Goal: Information Seeking & Learning: Learn about a topic

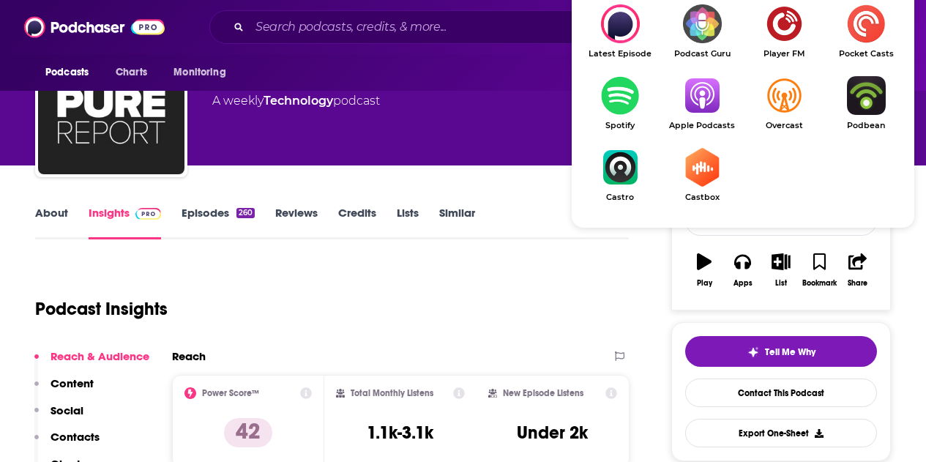
scroll to position [73, 0]
click at [694, 108] on img "Show Listen On dropdown" at bounding box center [702, 95] width 82 height 39
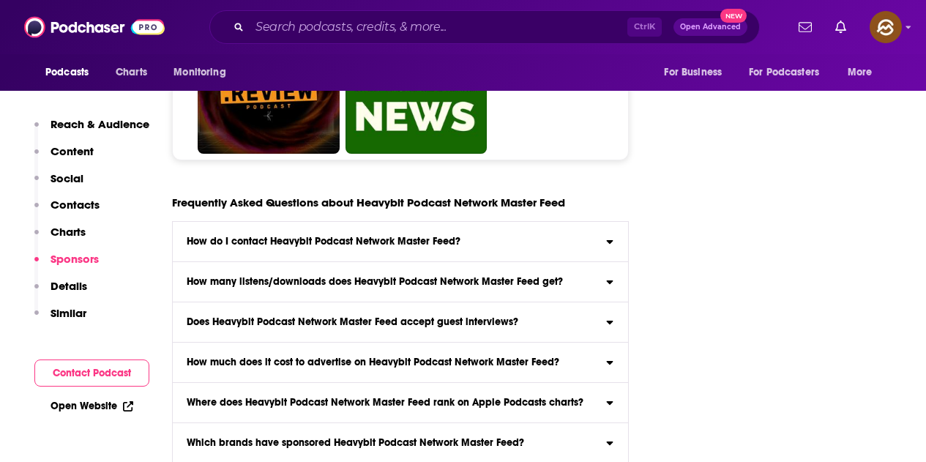
scroll to position [5053, 0]
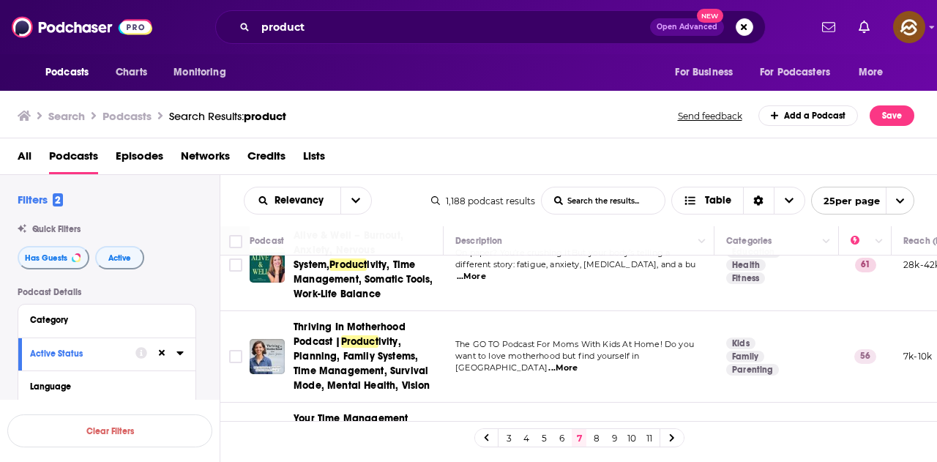
scroll to position [1172, 0]
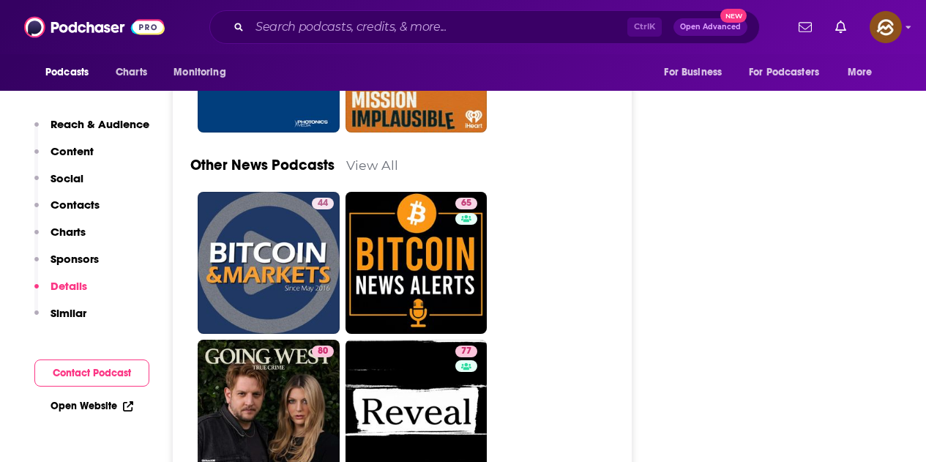
scroll to position [3955, 0]
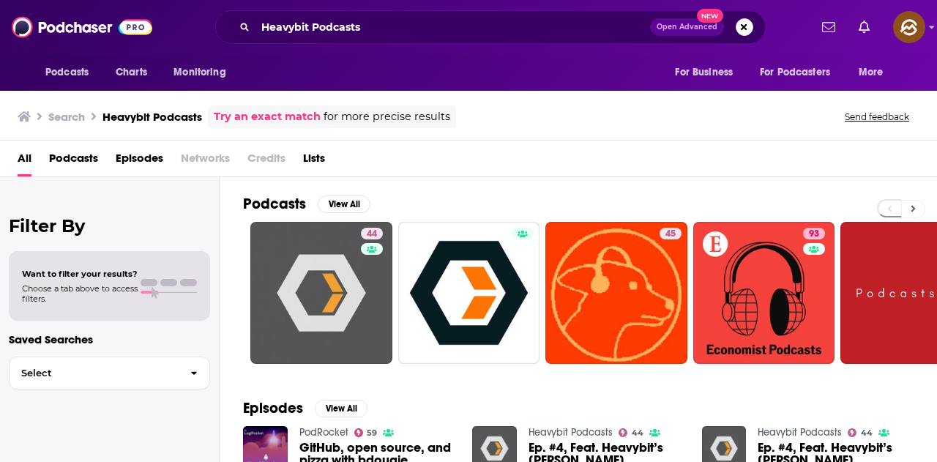
click at [911, 212] on icon at bounding box center [913, 209] width 5 height 10
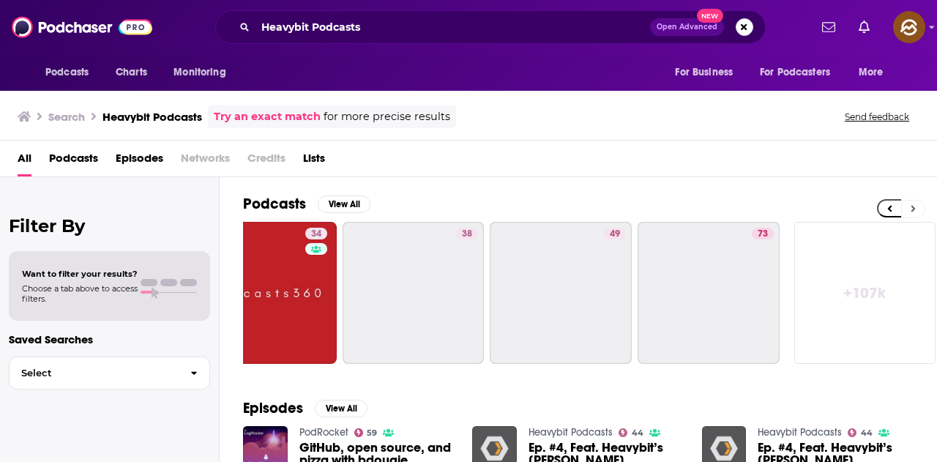
scroll to position [0, 651]
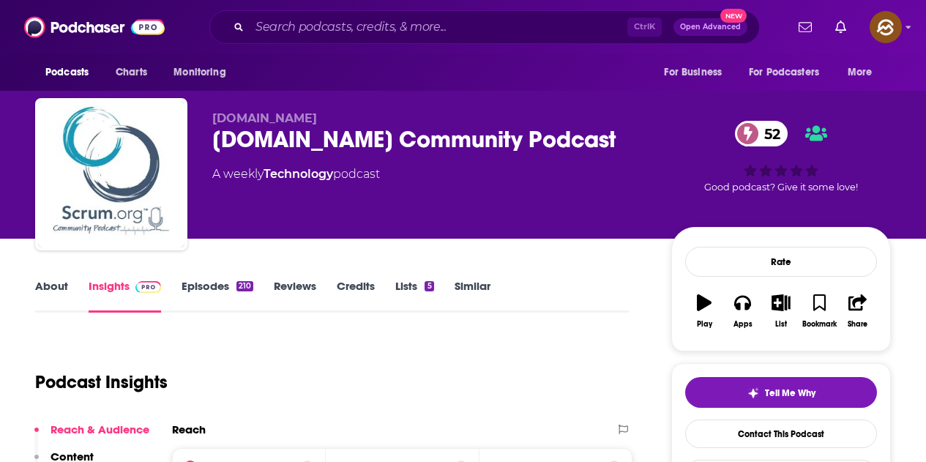
drag, startPoint x: 516, startPoint y: 130, endPoint x: 554, endPoint y: 134, distance: 37.5
click at [554, 134] on div "[DOMAIN_NAME] [DOMAIN_NAME] Community Podcast 52 A weekly Technology podcast 52…" at bounding box center [463, 177] width 856 height 158
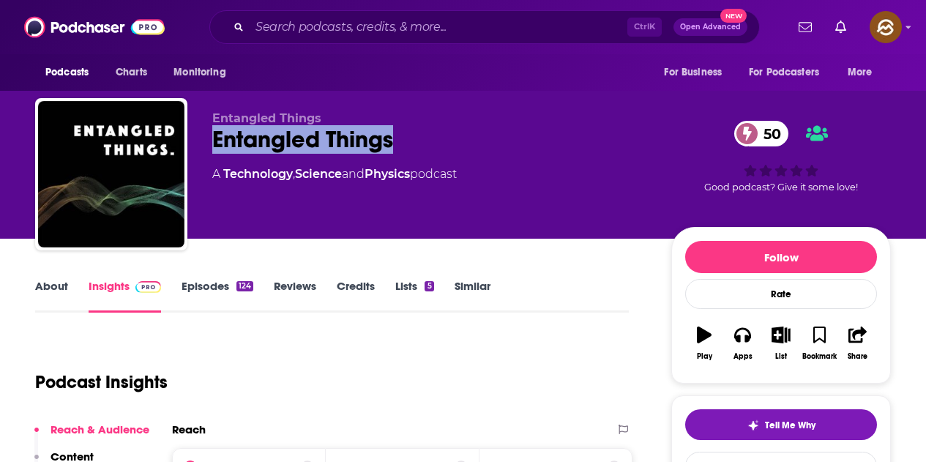
drag, startPoint x: 208, startPoint y: 145, endPoint x: 397, endPoint y: 137, distance: 189.1
click at [397, 137] on div "Entangled Things Entangled Things 50 A Technology , Science and Physics podcast…" at bounding box center [463, 177] width 856 height 158
click at [744, 338] on icon "button" at bounding box center [743, 335] width 16 height 16
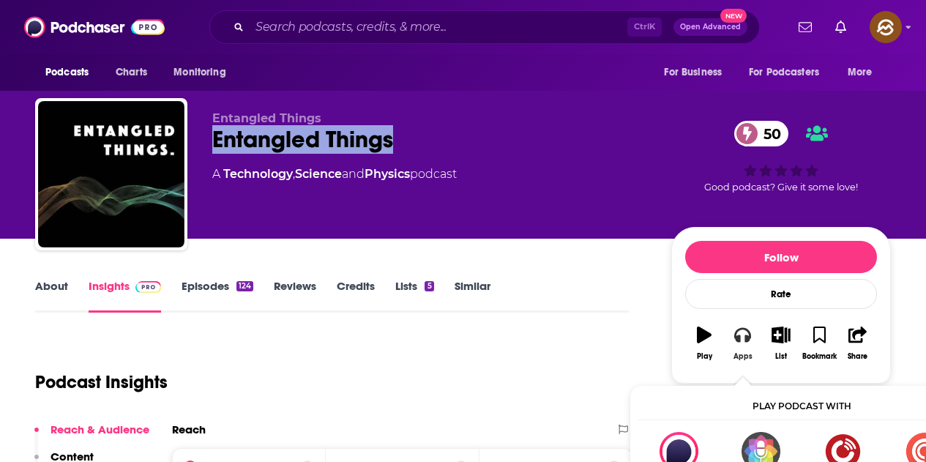
scroll to position [73, 0]
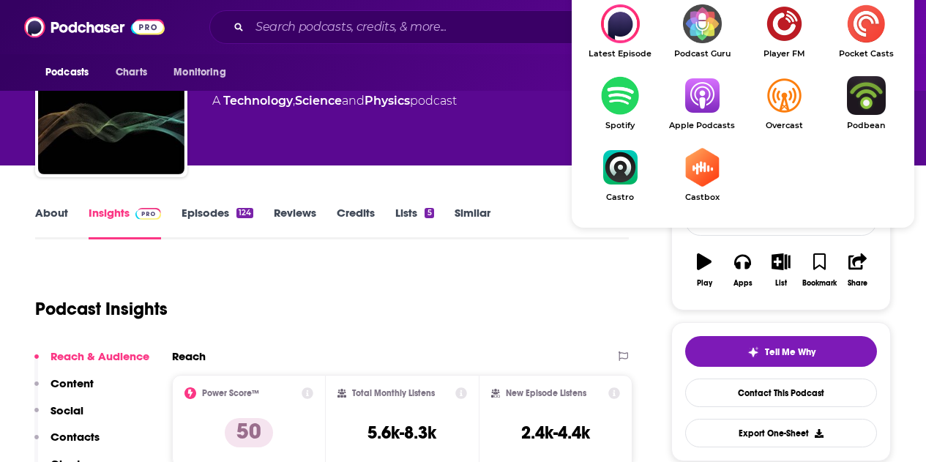
click at [699, 111] on img "Show Listen On dropdown" at bounding box center [702, 95] width 82 height 39
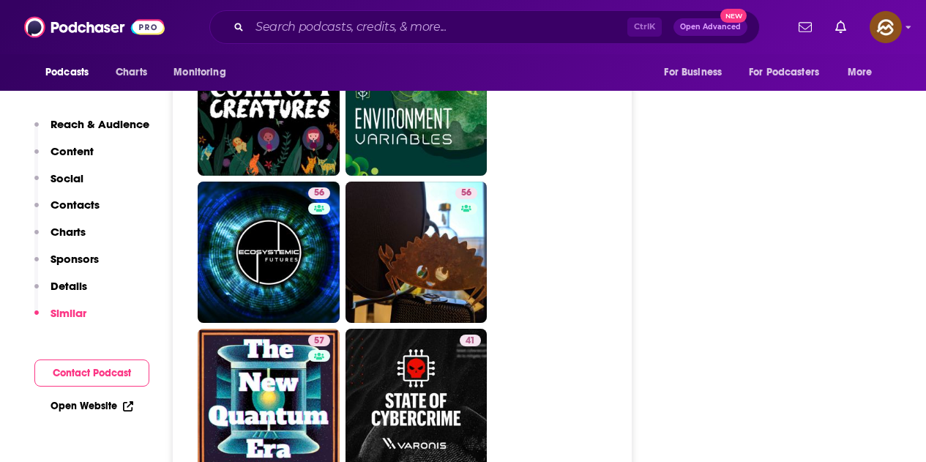
scroll to position [3662, 0]
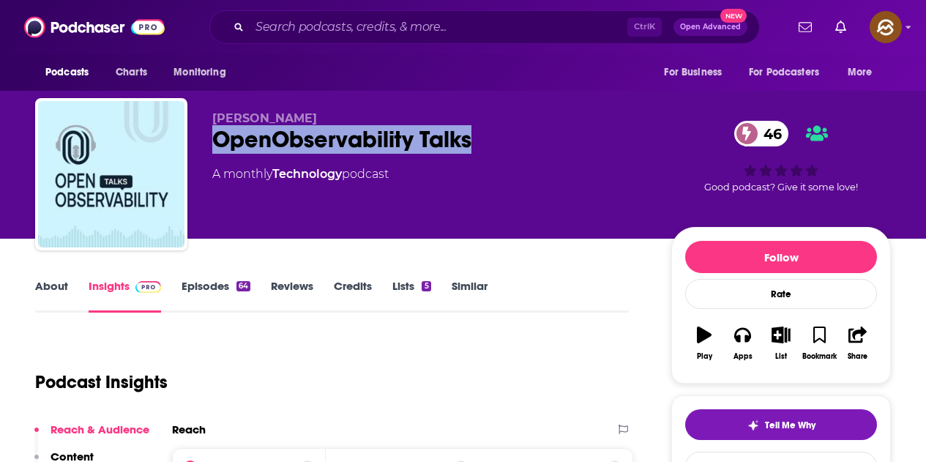
drag, startPoint x: 214, startPoint y: 135, endPoint x: 475, endPoint y: 141, distance: 260.8
click at [475, 141] on div "OpenObservability Talks 46" at bounding box center [430, 139] width 436 height 29
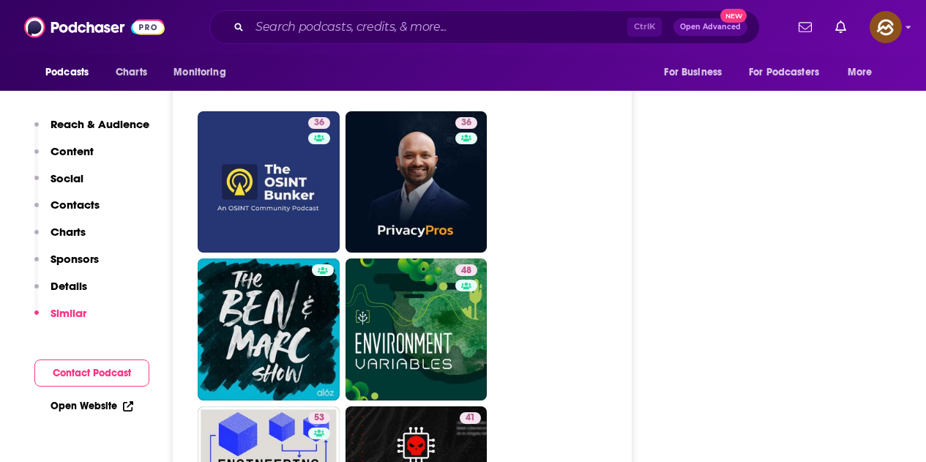
scroll to position [3881, 0]
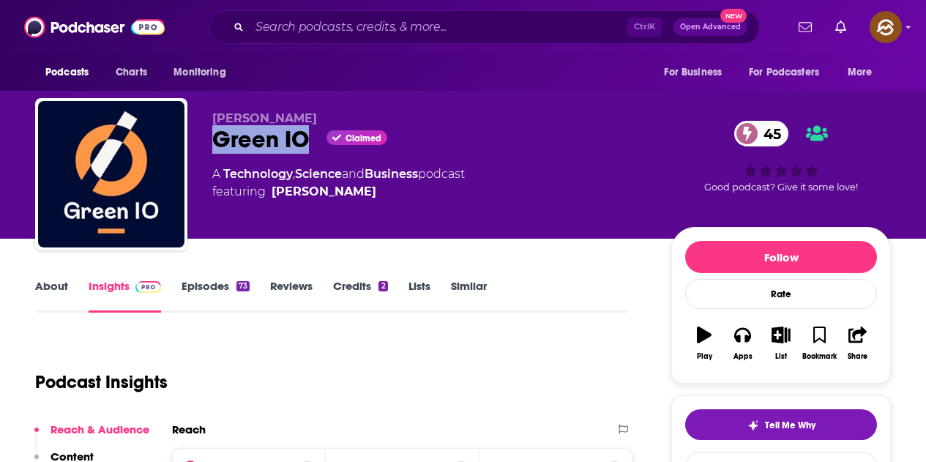
drag, startPoint x: 212, startPoint y: 139, endPoint x: 309, endPoint y: 141, distance: 97.4
click at [309, 141] on div "Gaël DUEZ Green IO Claimed 45 A Technology , Science and Business podcast featu…" at bounding box center [463, 177] width 856 height 158
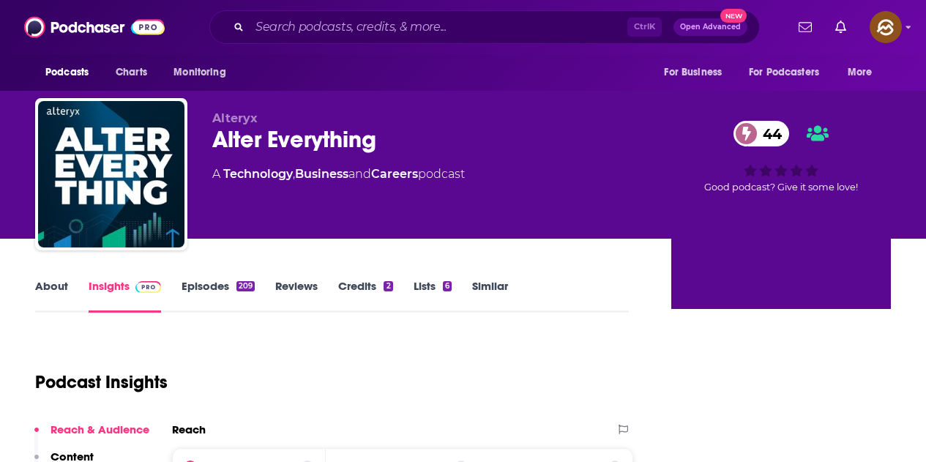
click at [377, 144] on div "Alteryx Alter Everything 44 A Technology , Business and Careers podcast 44 Good…" at bounding box center [463, 177] width 856 height 158
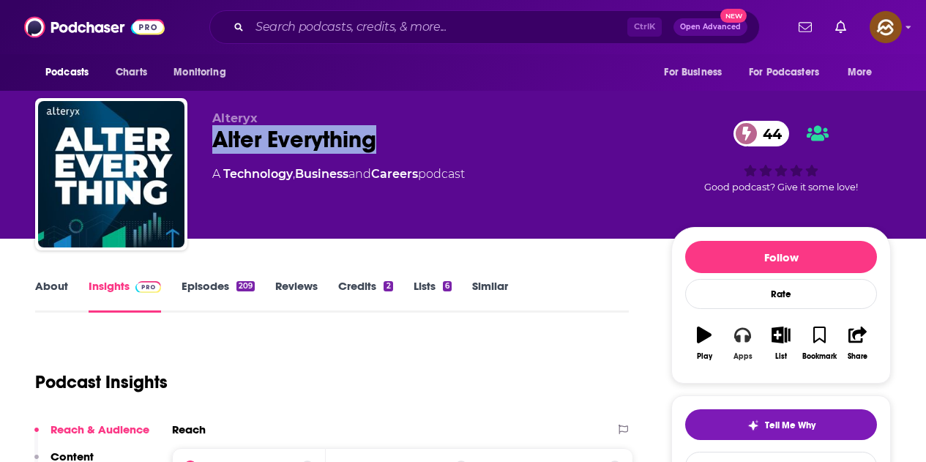
click at [740, 331] on icon "button" at bounding box center [743, 335] width 16 height 16
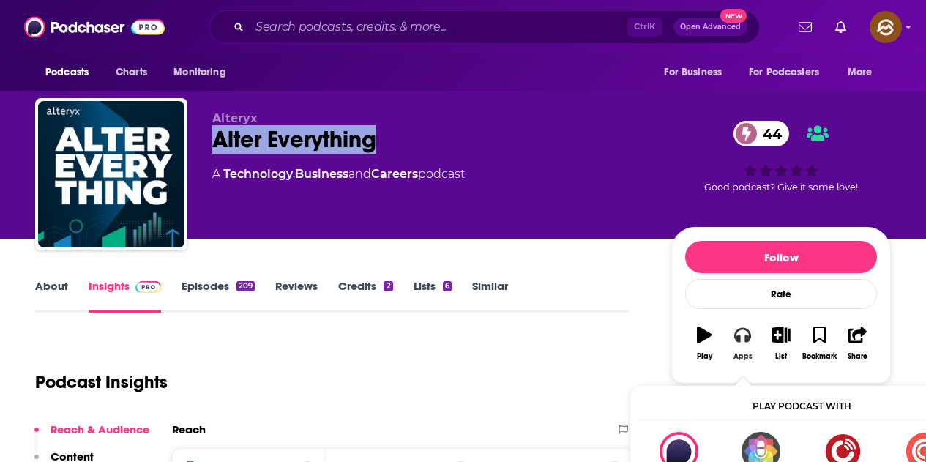
scroll to position [73, 0]
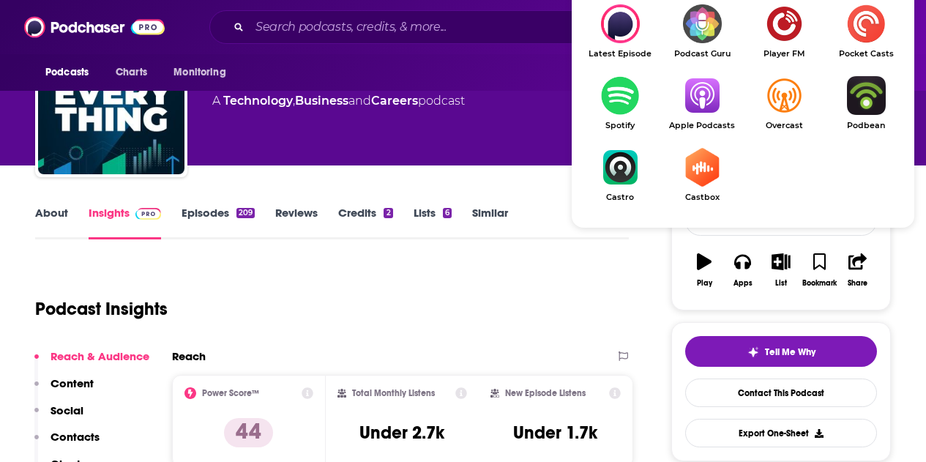
click at [689, 108] on img "Show Listen On dropdown" at bounding box center [702, 95] width 82 height 39
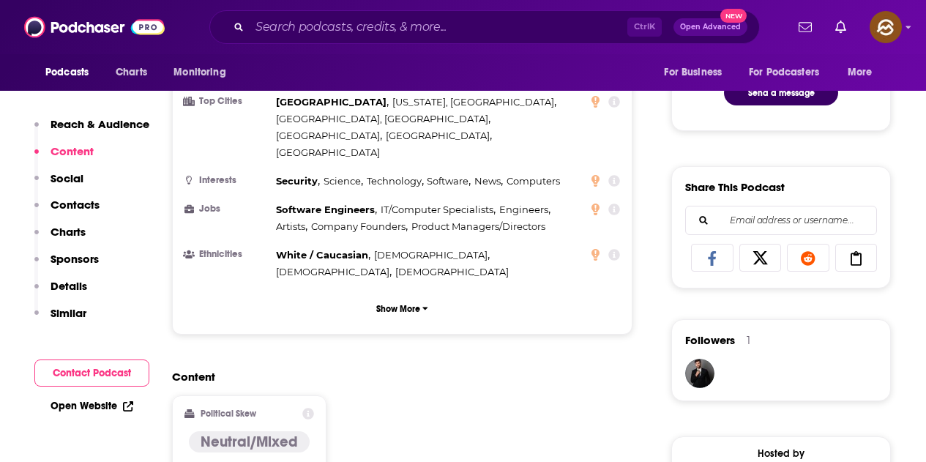
scroll to position [1245, 0]
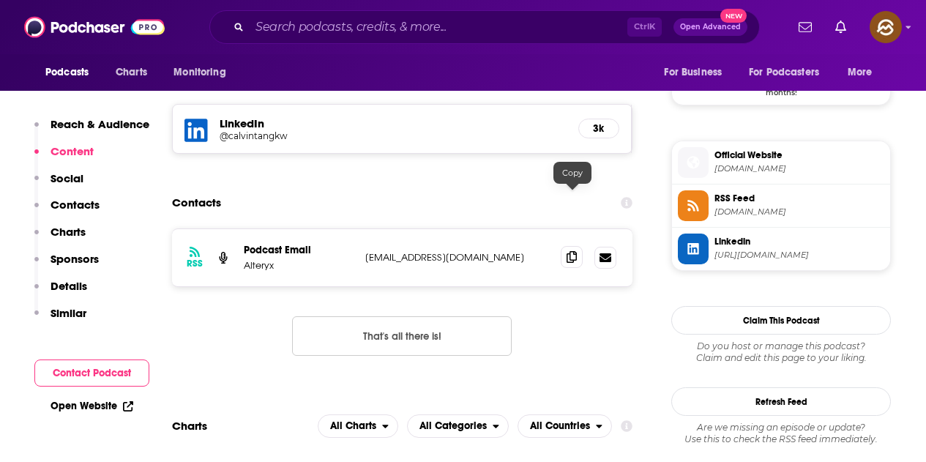
click at [577, 251] on icon at bounding box center [572, 257] width 10 height 12
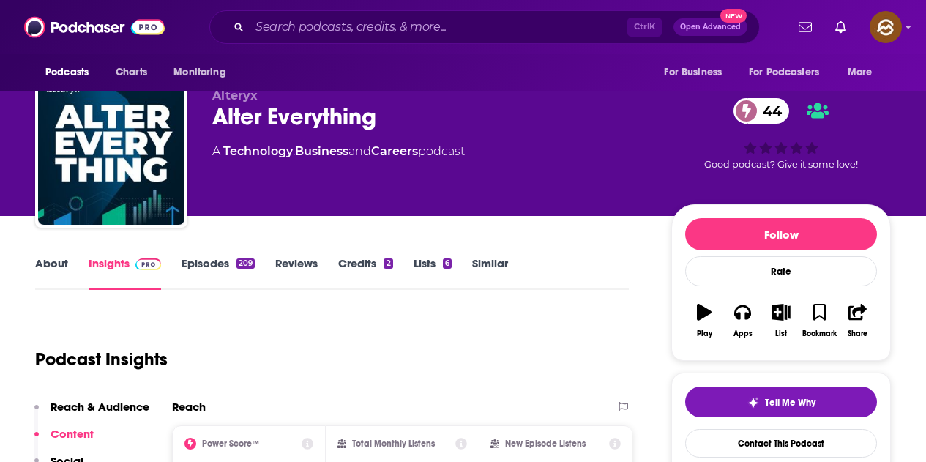
scroll to position [0, 0]
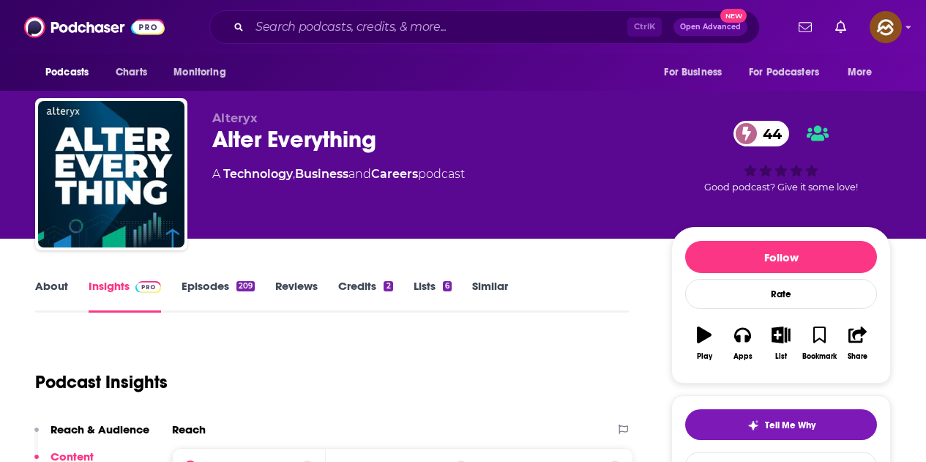
click at [219, 292] on link "Episodes 209" at bounding box center [218, 296] width 73 height 34
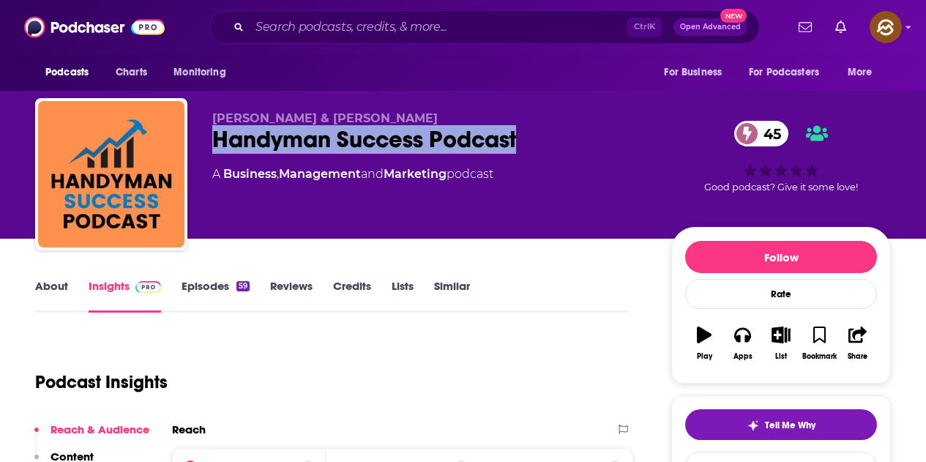
drag, startPoint x: 209, startPoint y: 142, endPoint x: 518, endPoint y: 143, distance: 309.0
click at [518, 143] on div "Jason Call & Allen Lee Handyman Success Podcast 45 A Business , Management and …" at bounding box center [463, 177] width 856 height 158
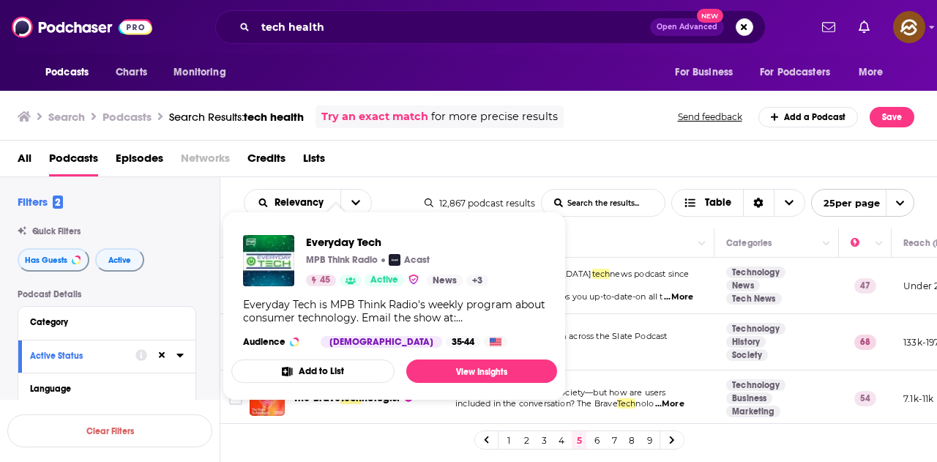
scroll to position [732, 0]
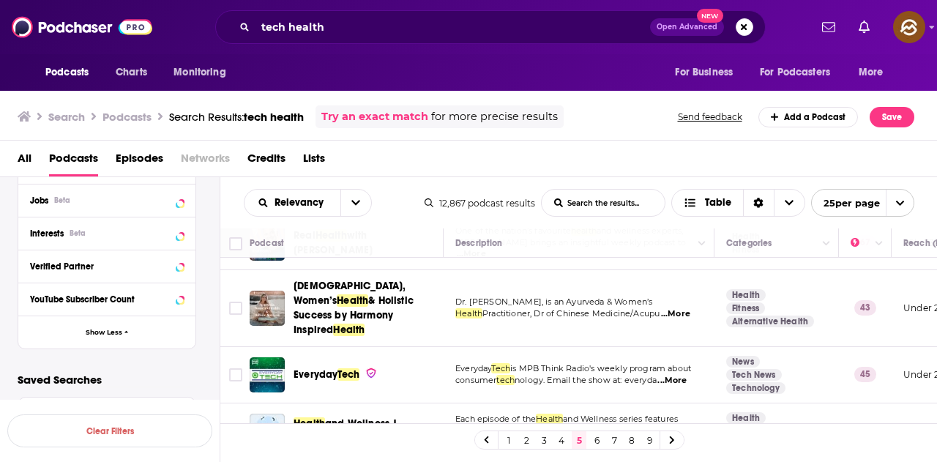
click at [527, 149] on div "All Podcasts Episodes Networks Credits Lists" at bounding box center [472, 161] width 909 height 30
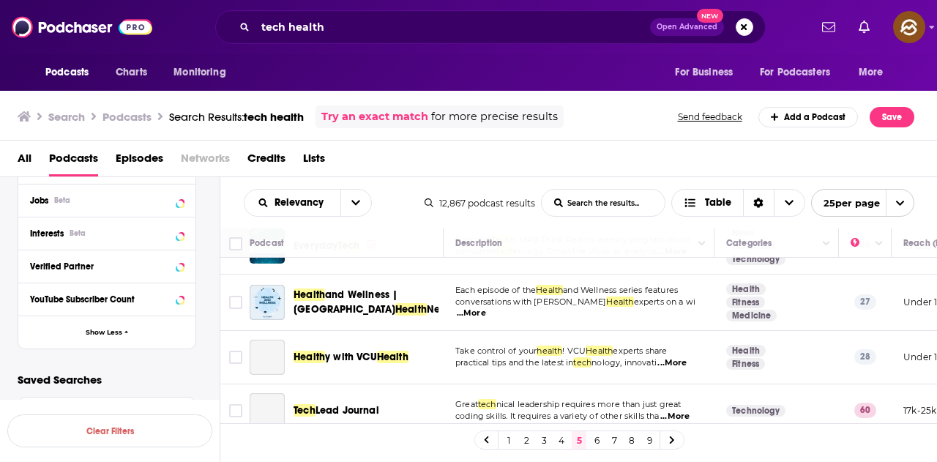
scroll to position [879, 0]
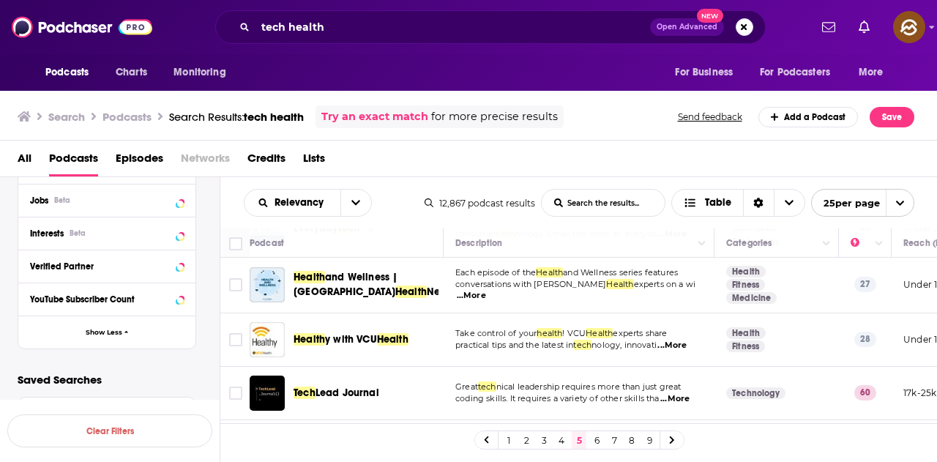
click at [680, 340] on span "...More" at bounding box center [672, 346] width 29 height 12
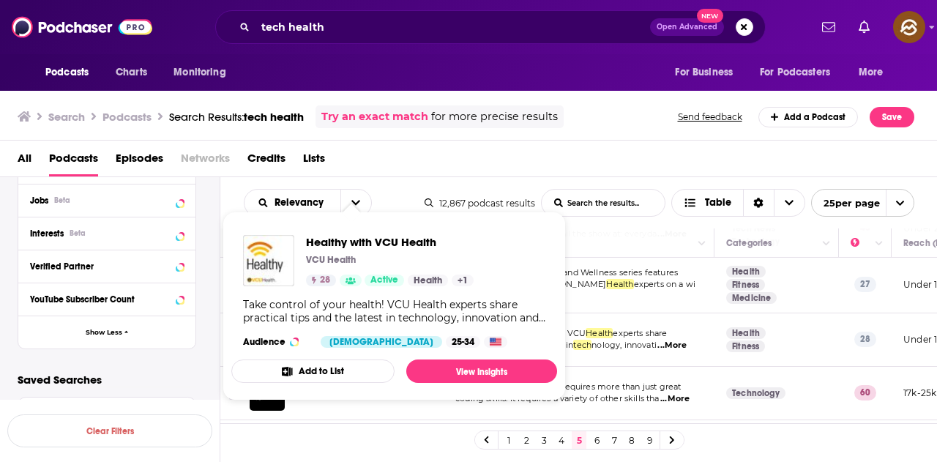
click at [522, 157] on div "All Podcasts Episodes Networks Credits Lists" at bounding box center [472, 161] width 909 height 30
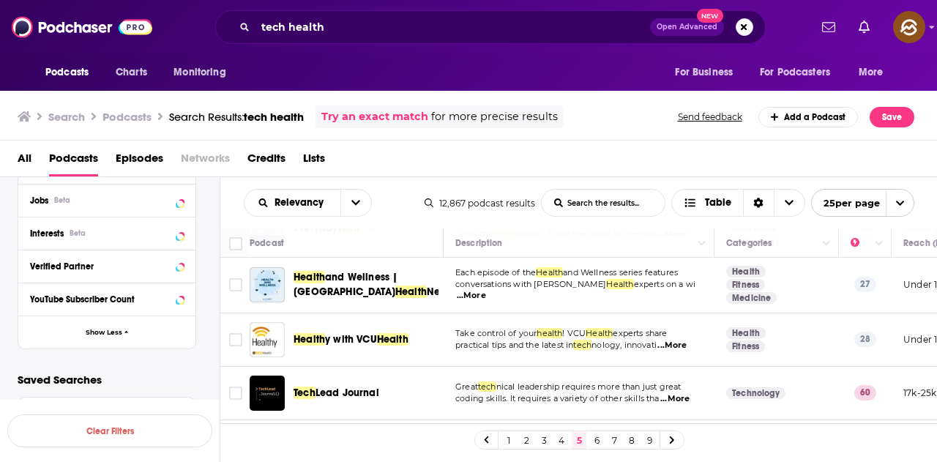
click at [674, 393] on span "...More" at bounding box center [675, 399] width 29 height 12
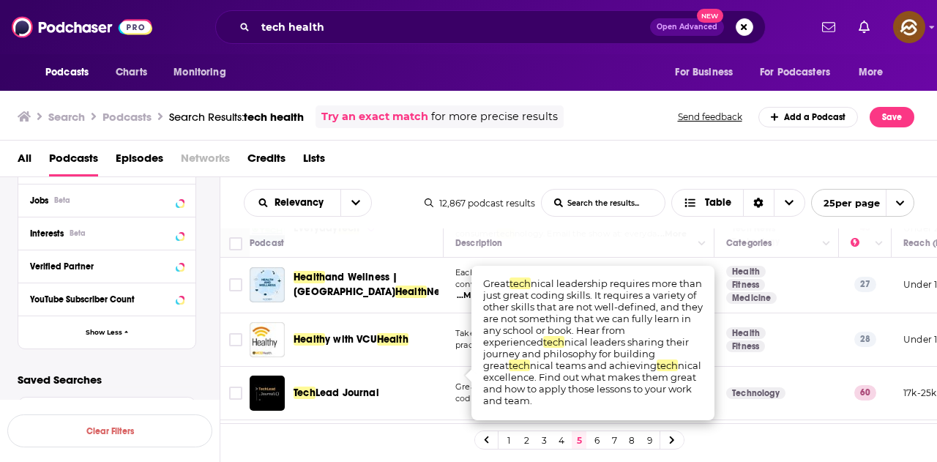
click at [609, 154] on div "All Podcasts Episodes Networks Credits Lists" at bounding box center [472, 161] width 909 height 30
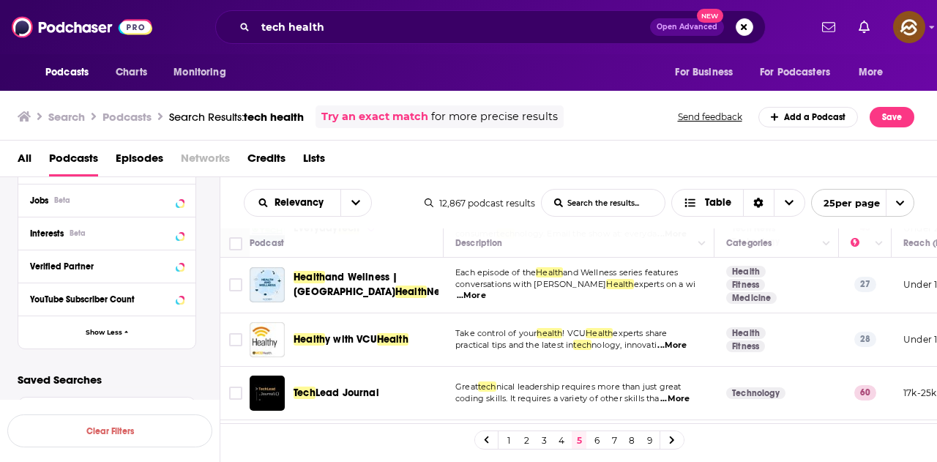
scroll to position [952, 0]
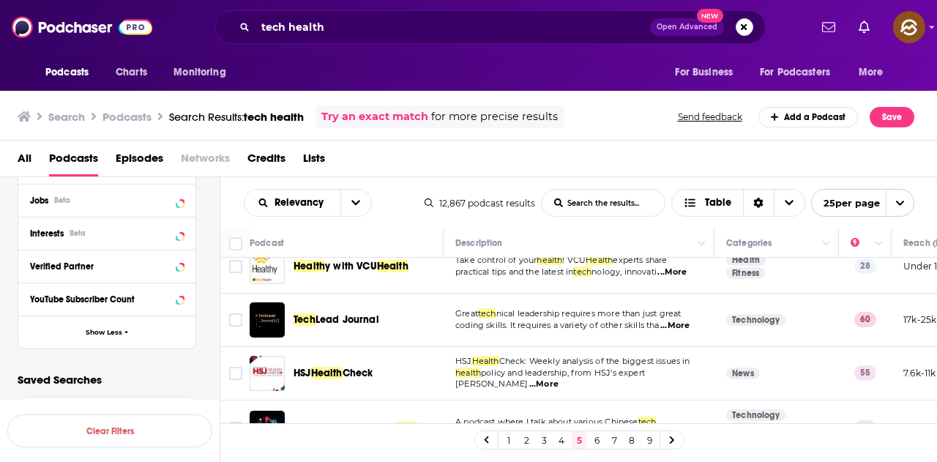
click at [678, 320] on span "...More" at bounding box center [675, 326] width 29 height 12
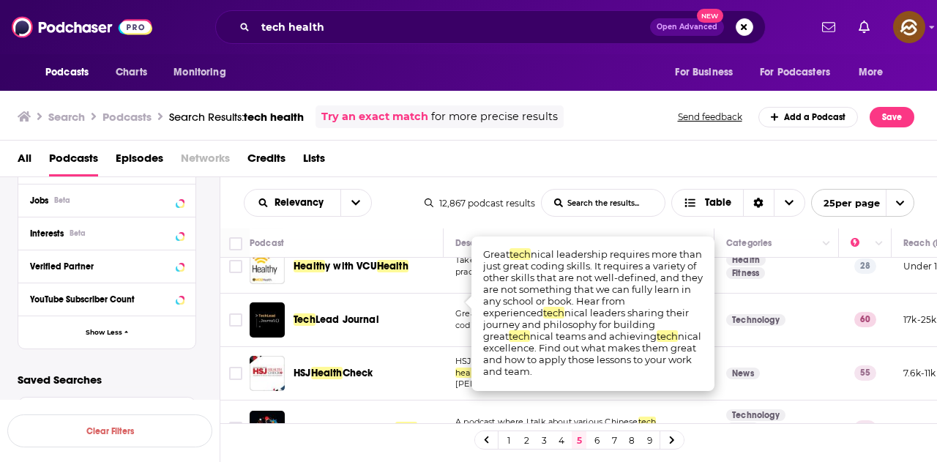
click at [590, 127] on div "Search Podcasts Search Results: tech health Try an exact match for more precise…" at bounding box center [466, 116] width 897 height 23
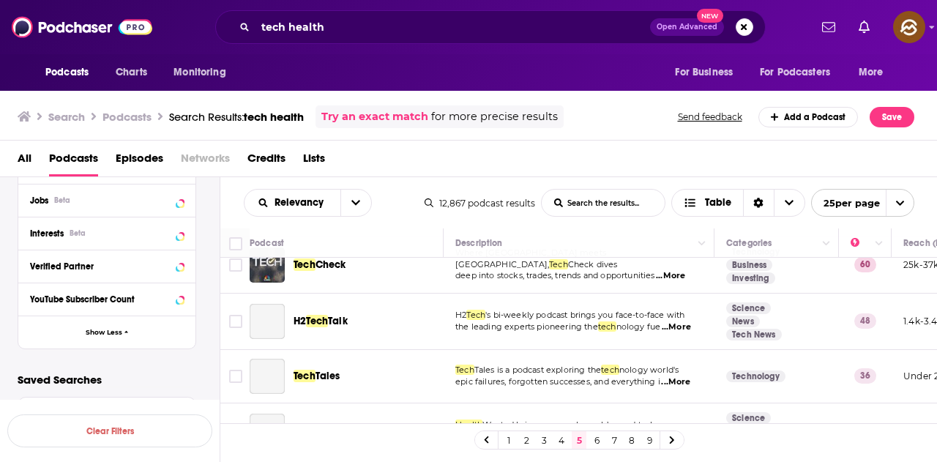
scroll to position [1099, 0]
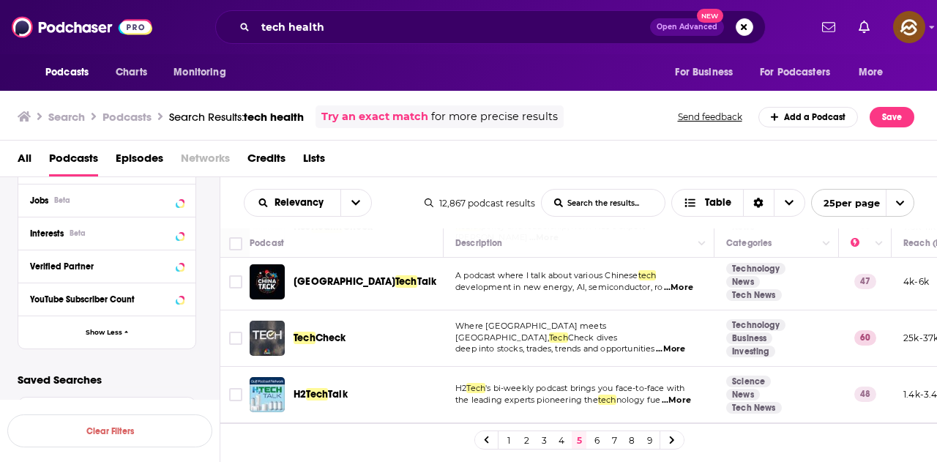
click at [672, 343] on span "...More" at bounding box center [670, 349] width 29 height 12
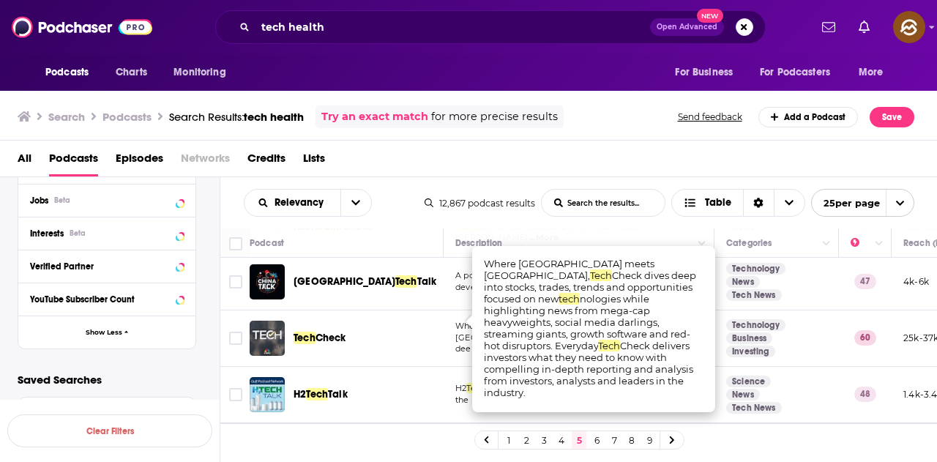
click at [638, 155] on div "All Podcasts Episodes Networks Credits Lists" at bounding box center [472, 161] width 909 height 30
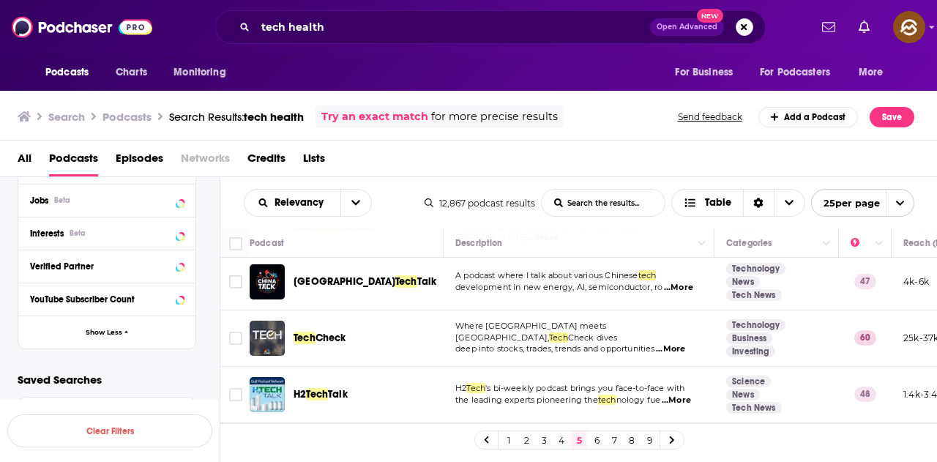
scroll to position [1172, 0]
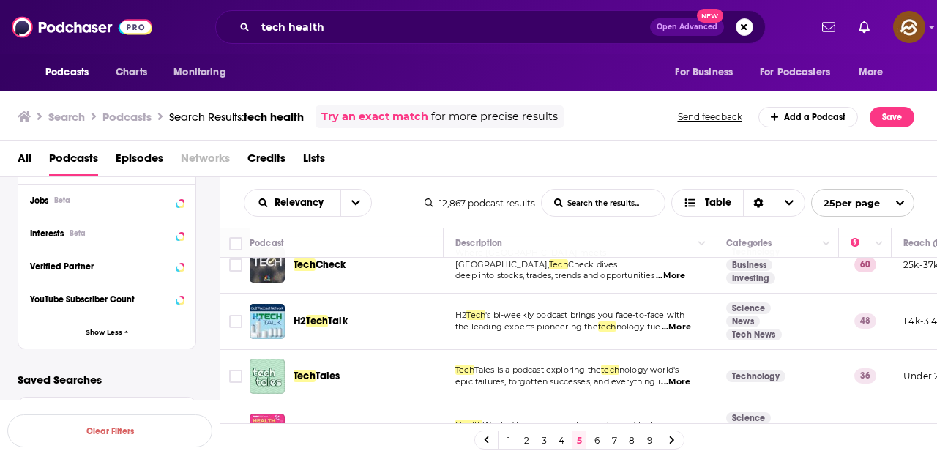
click at [674, 321] on span "...More" at bounding box center [676, 327] width 29 height 12
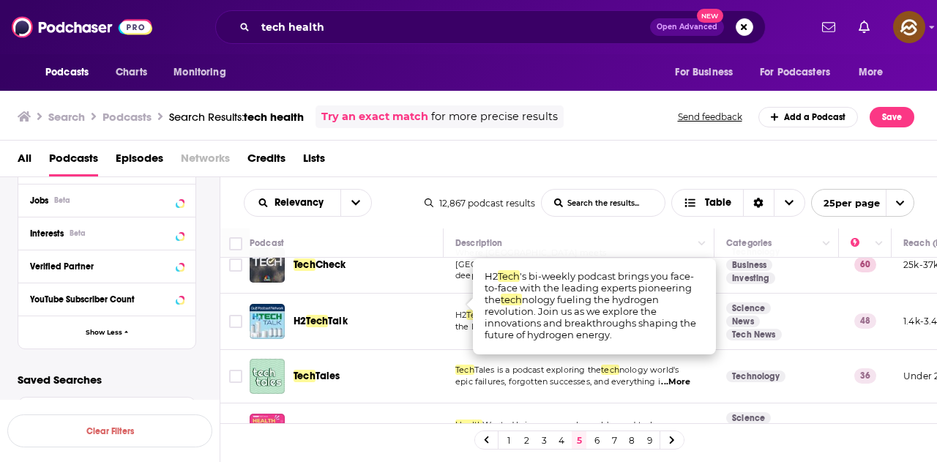
click at [568, 156] on div "All Podcasts Episodes Networks Credits Lists" at bounding box center [472, 161] width 909 height 30
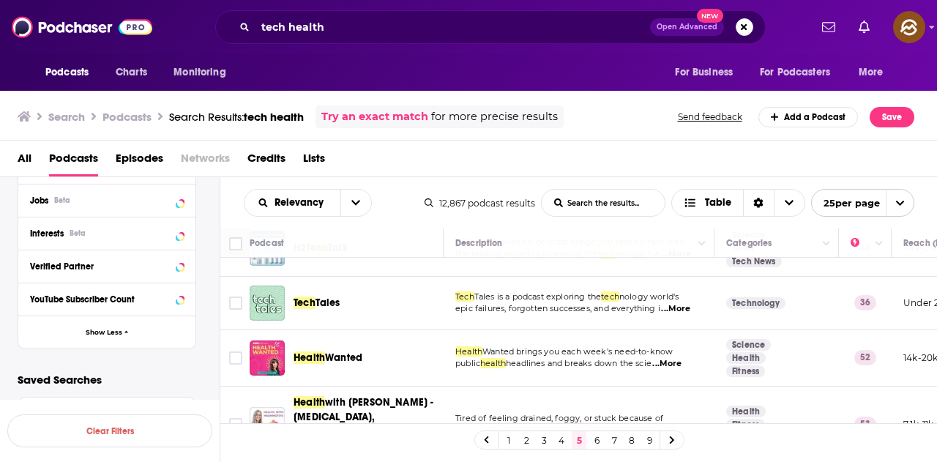
scroll to position [1273, 0]
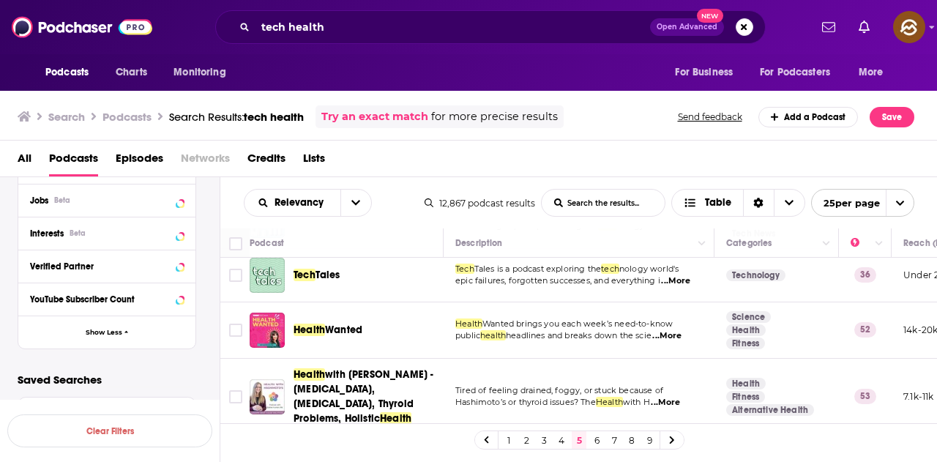
click at [599, 436] on link "6" at bounding box center [597, 440] width 15 height 18
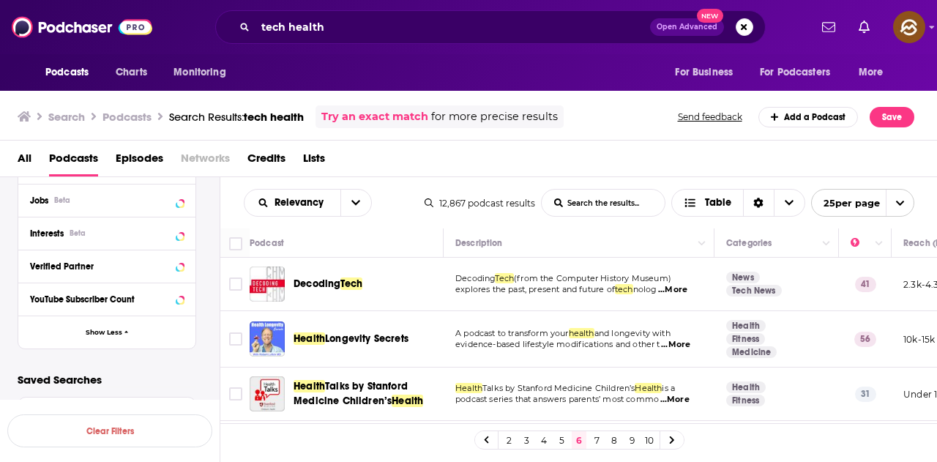
click at [688, 290] on span "...More" at bounding box center [672, 290] width 29 height 12
click at [598, 177] on div "Relevancy List Search Input Search the results... Table 12,867 podcast results …" at bounding box center [579, 202] width 718 height 51
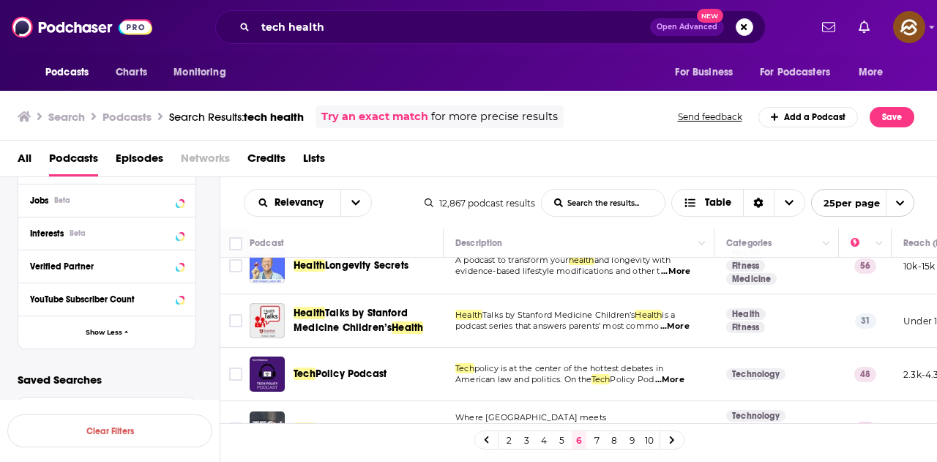
scroll to position [146, 0]
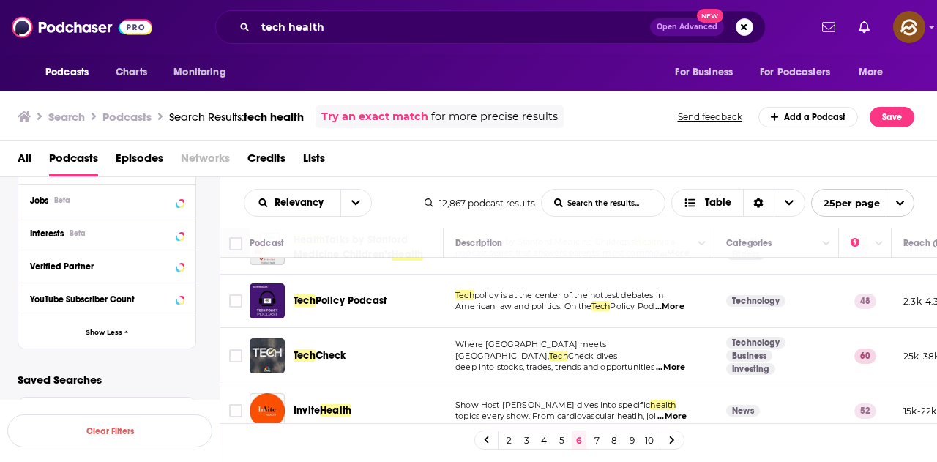
click at [678, 305] on span "...More" at bounding box center [669, 307] width 29 height 12
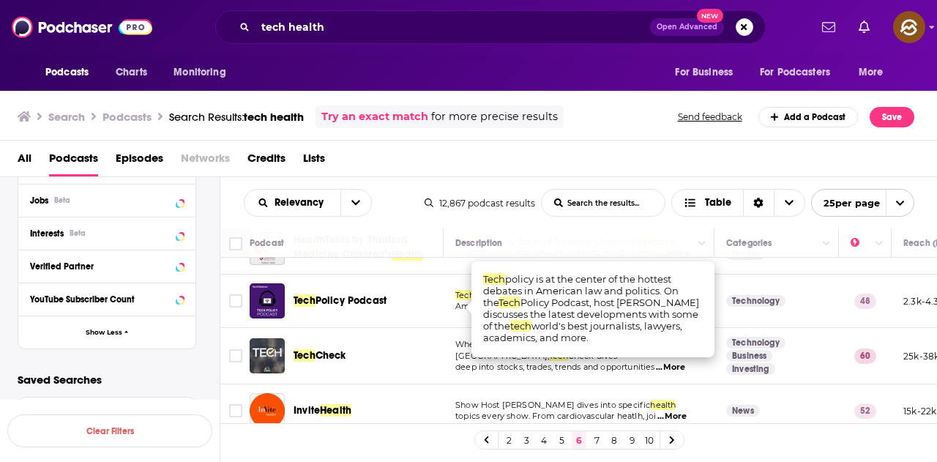
click at [594, 190] on health-list-search-input "List Search Input" at bounding box center [603, 203] width 123 height 26
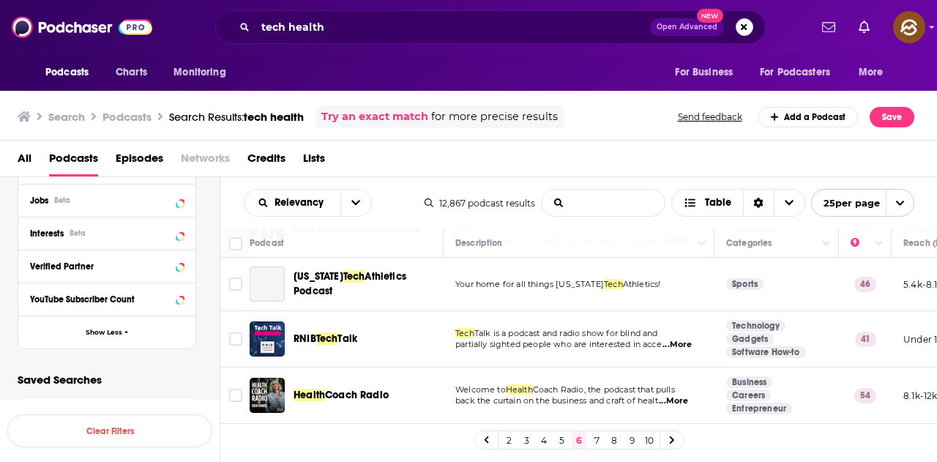
scroll to position [366, 0]
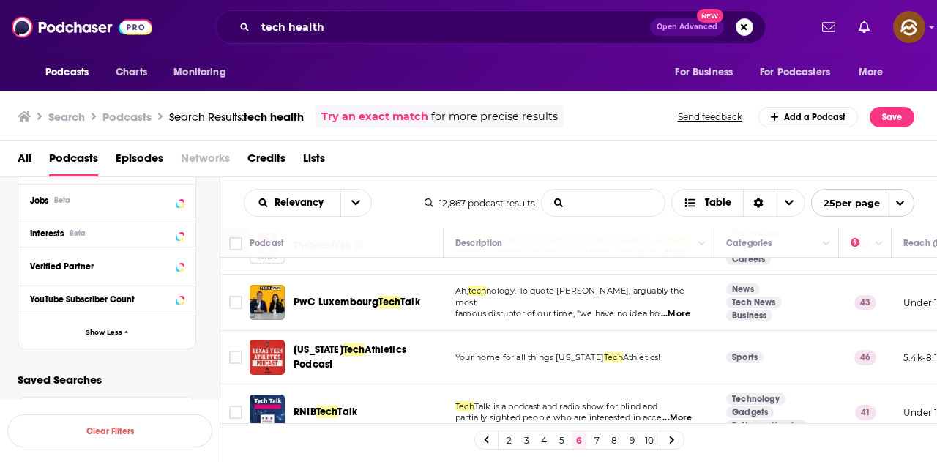
click at [683, 308] on span "...More" at bounding box center [675, 314] width 29 height 12
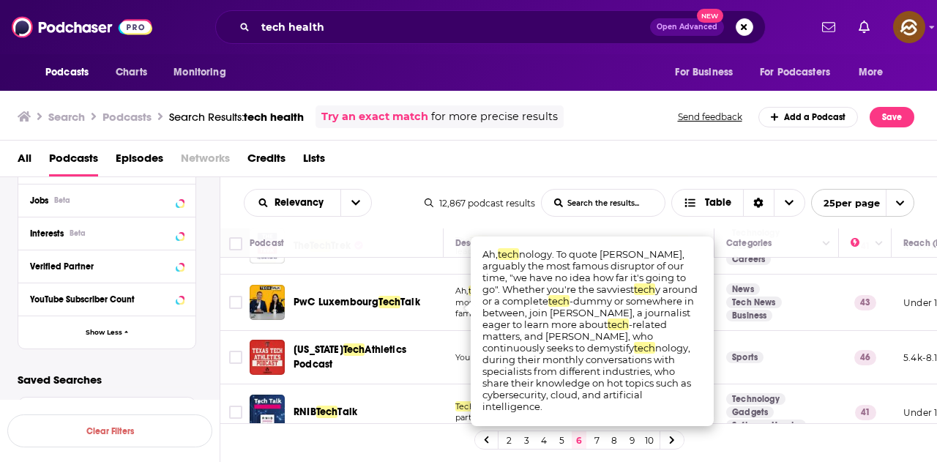
click at [665, 160] on div "All Podcasts Episodes Networks Credits Lists" at bounding box center [472, 161] width 909 height 30
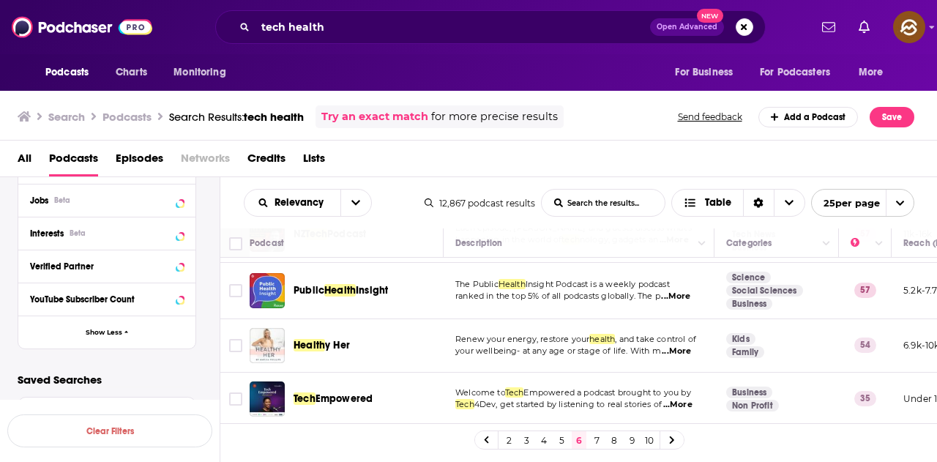
scroll to position [879, 0]
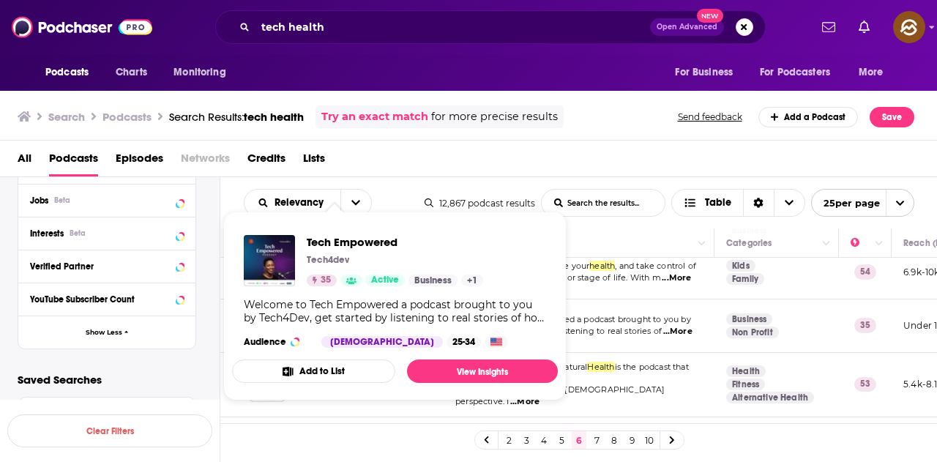
click at [683, 332] on span "...More" at bounding box center [677, 332] width 29 height 12
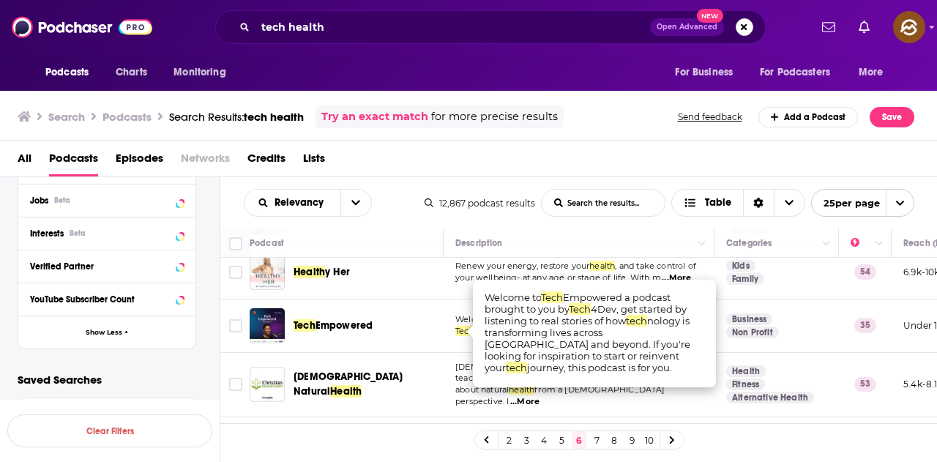
click at [639, 153] on div "All Podcasts Episodes Networks Credits Lists" at bounding box center [472, 161] width 909 height 30
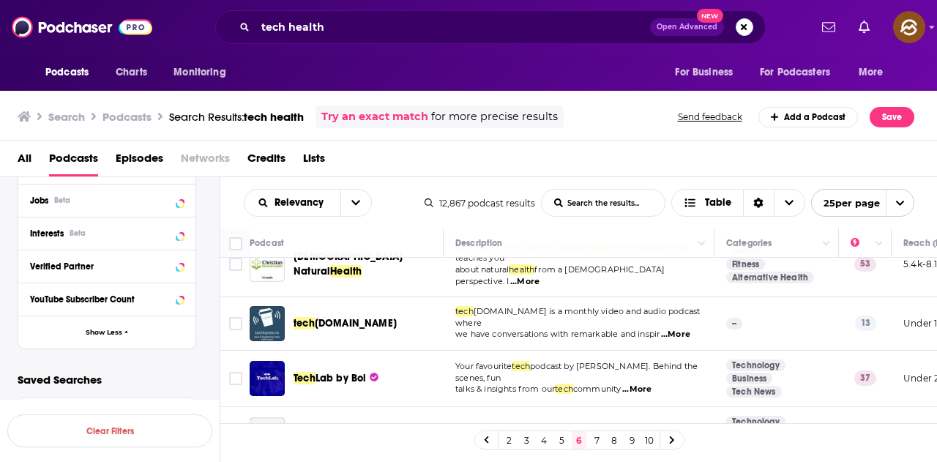
scroll to position [1025, 0]
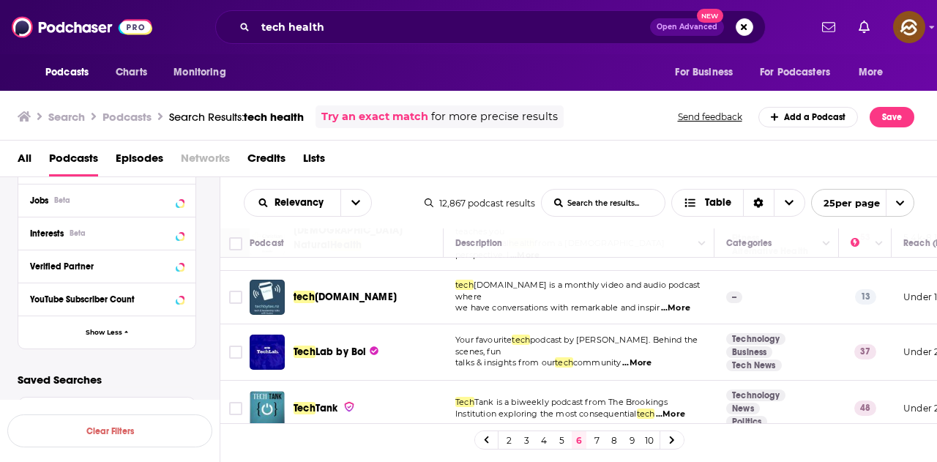
click at [651, 357] on span "...More" at bounding box center [636, 363] width 29 height 12
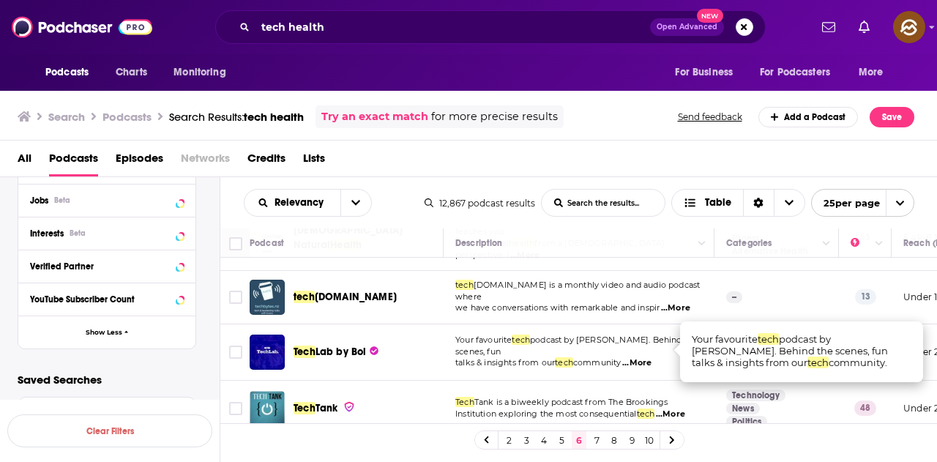
click at [622, 168] on div "All Podcasts Episodes Networks Credits Lists" at bounding box center [472, 161] width 909 height 30
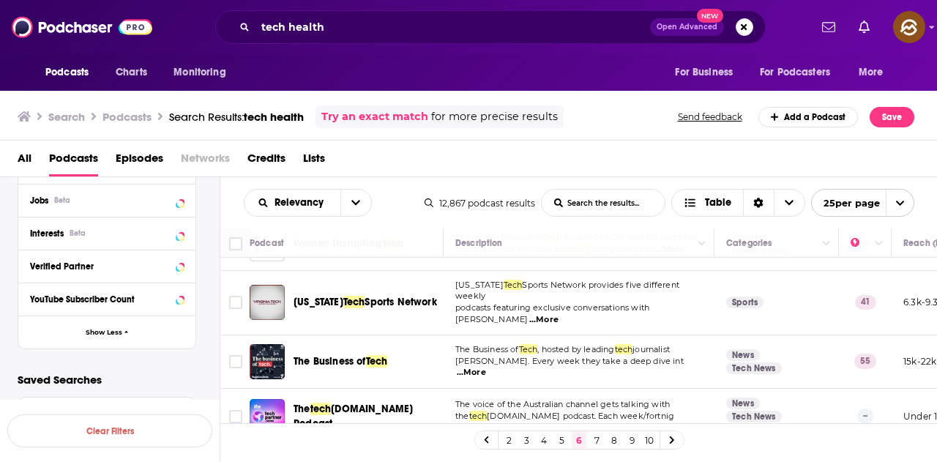
scroll to position [1258, 0]
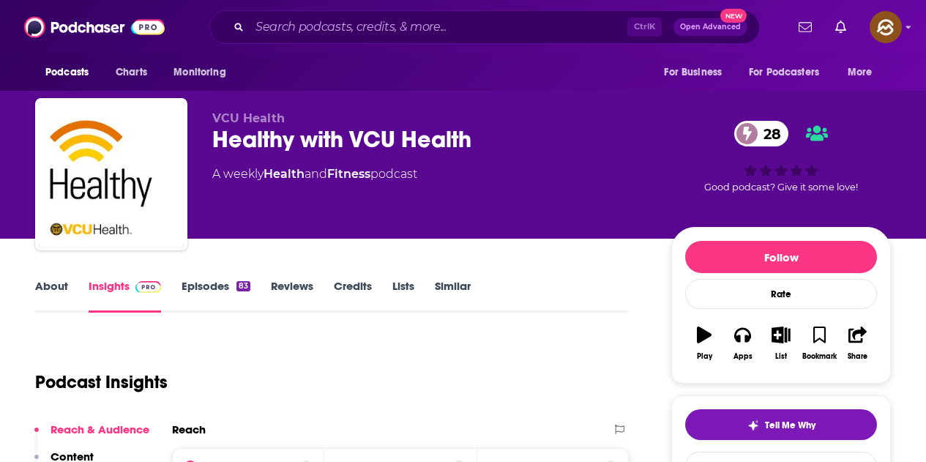
drag, startPoint x: 466, startPoint y: 163, endPoint x: 468, endPoint y: 135, distance: 27.1
click at [468, 135] on div "Healthy with VCU Health 28" at bounding box center [430, 139] width 436 height 29
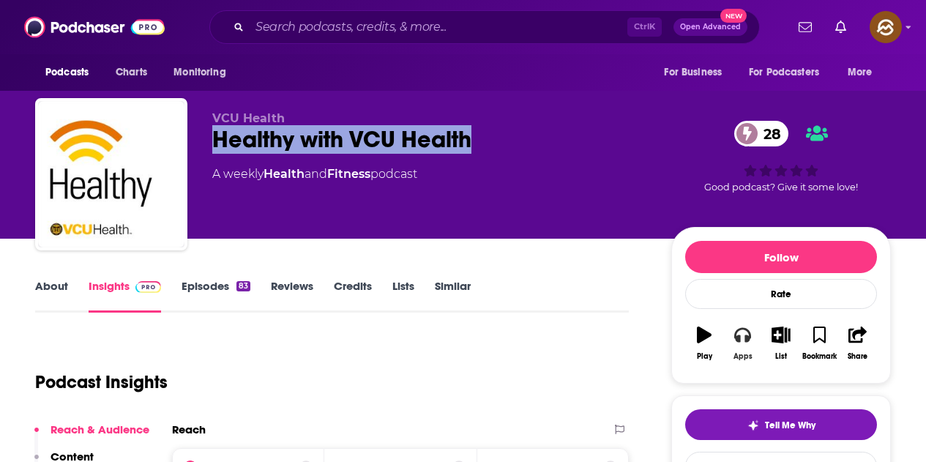
click at [748, 346] on button "Apps" at bounding box center [743, 343] width 38 height 53
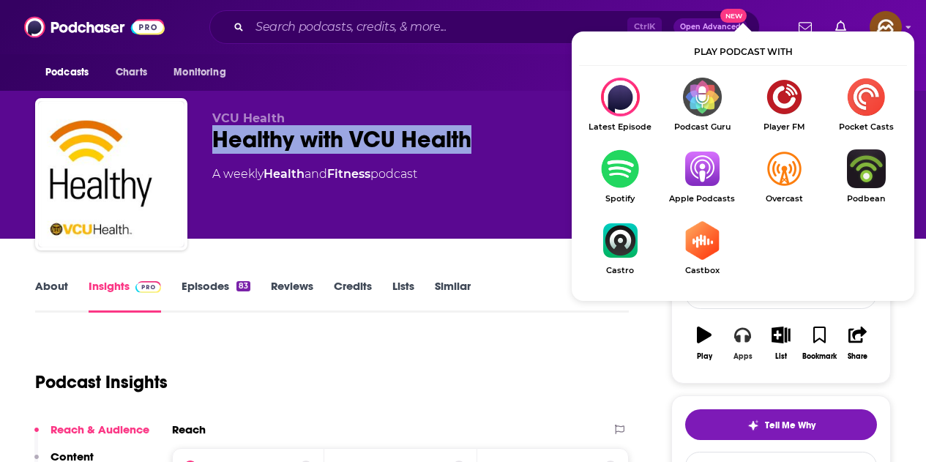
scroll to position [73, 0]
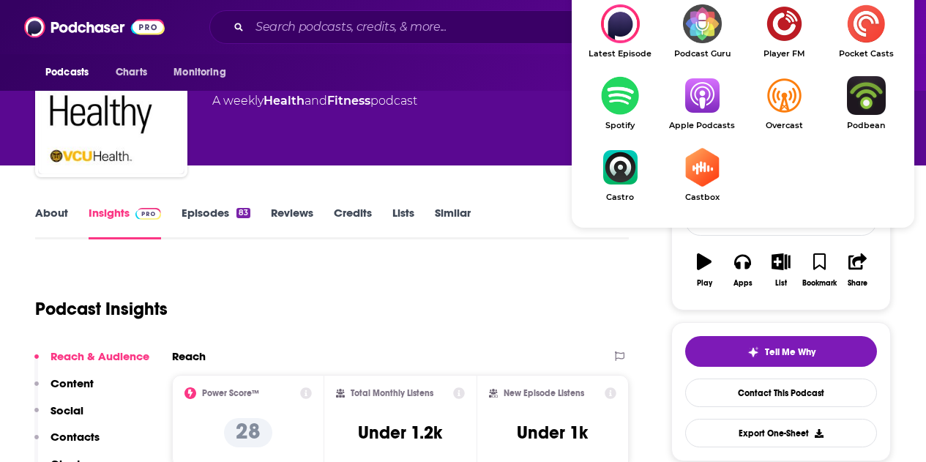
click at [694, 114] on img "Show Listen On dropdown" at bounding box center [702, 95] width 82 height 39
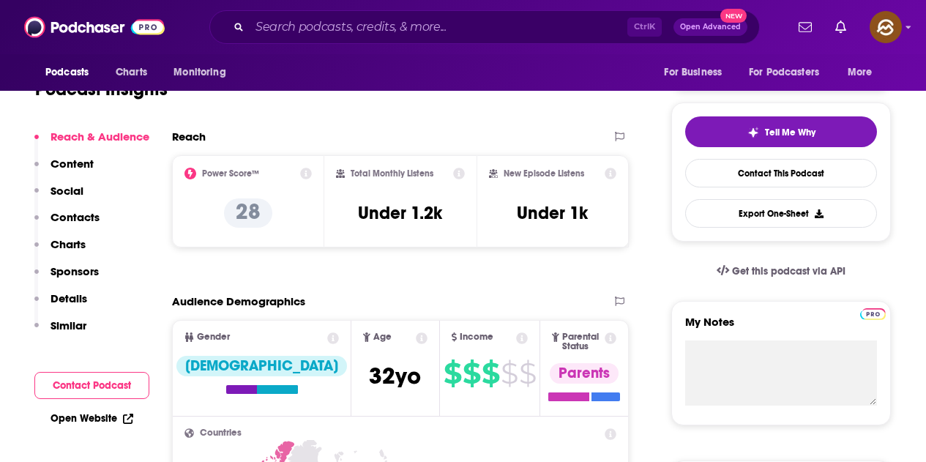
scroll to position [0, 0]
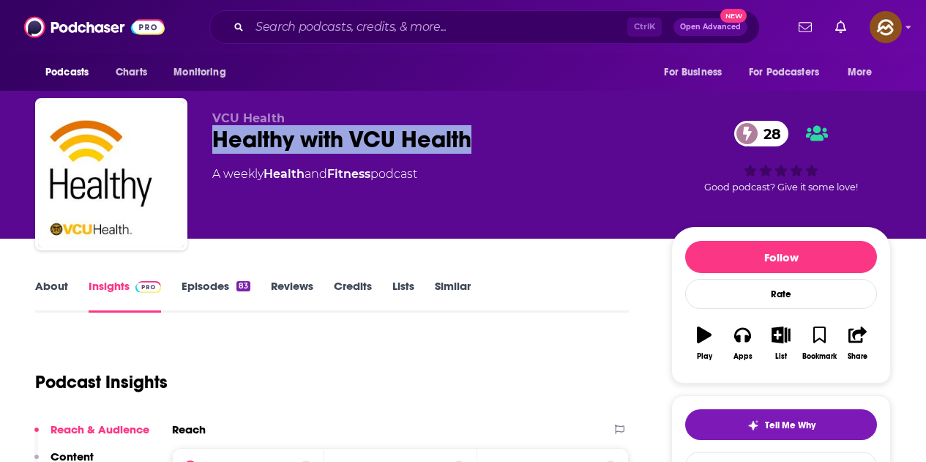
click at [213, 286] on link "Episodes 83" at bounding box center [216, 296] width 69 height 34
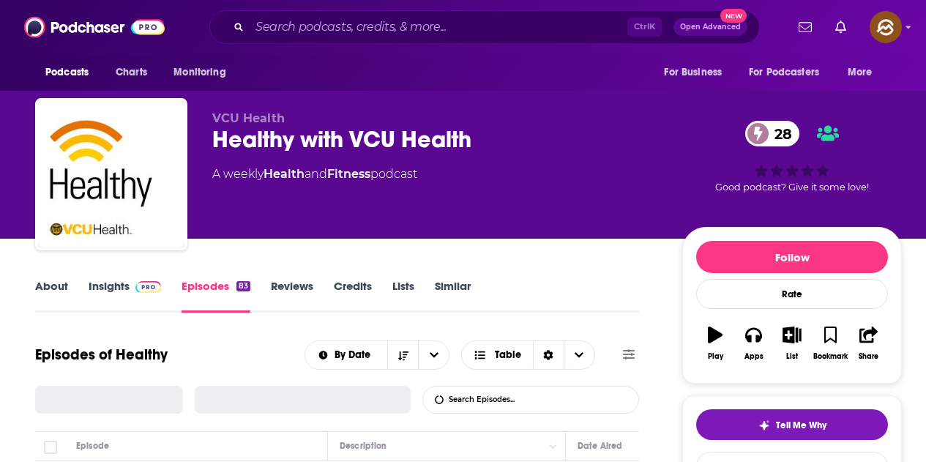
click at [490, 387] on input "List Search Input" at bounding box center [499, 400] width 153 height 26
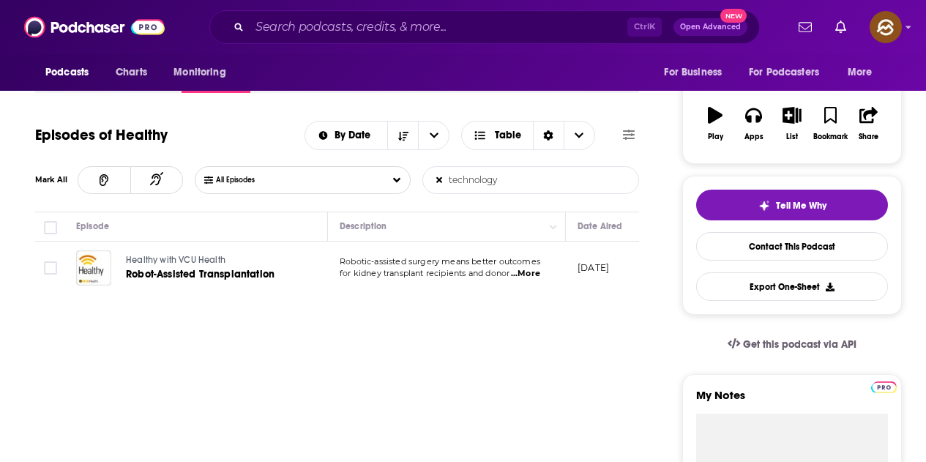
scroll to position [293, 0]
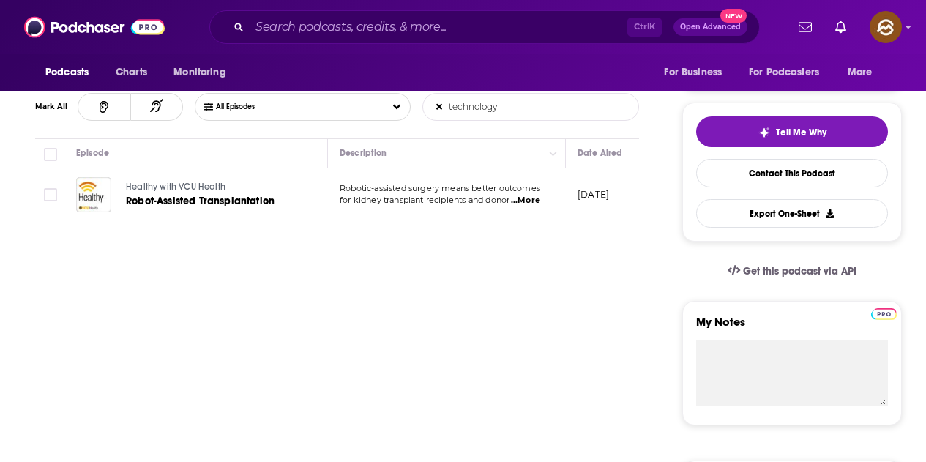
type input "technology"
click at [527, 202] on span "...More" at bounding box center [525, 201] width 29 height 12
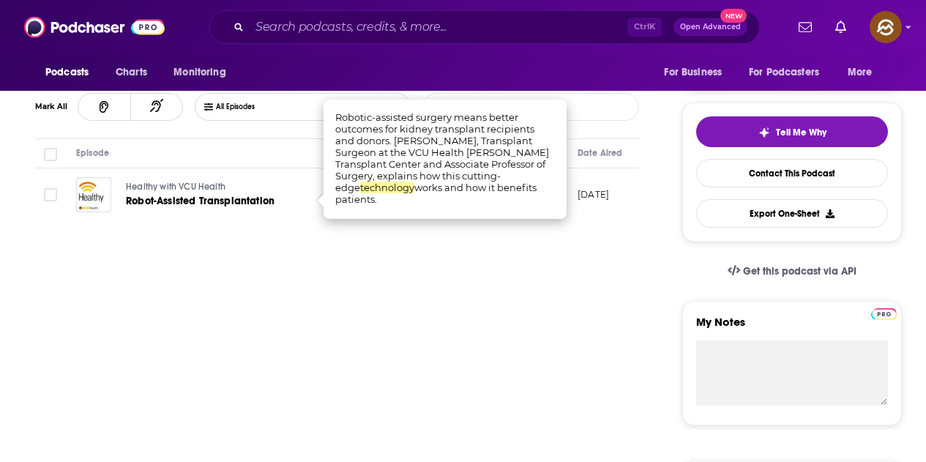
scroll to position [220, 0]
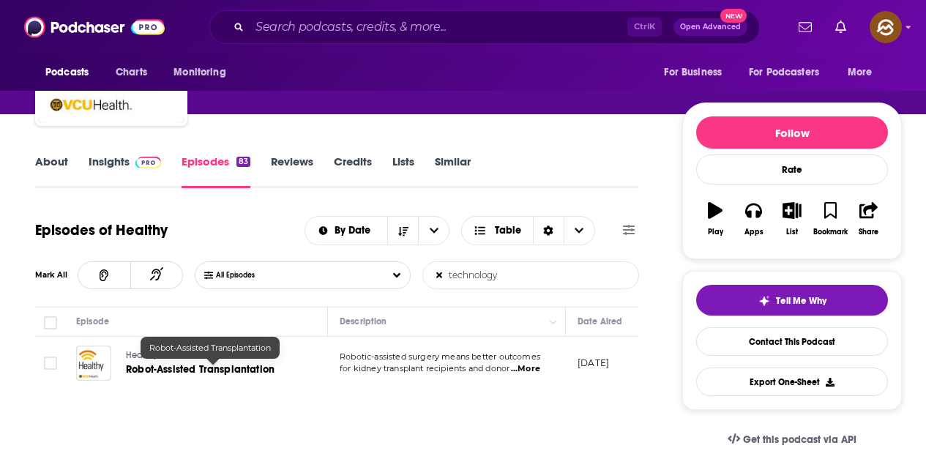
scroll to position [73, 0]
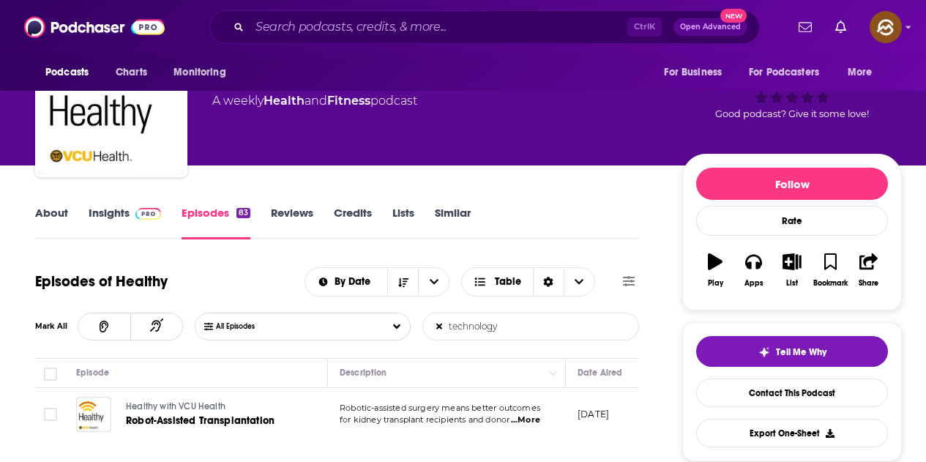
click at [122, 210] on link "Insights" at bounding box center [125, 223] width 73 height 34
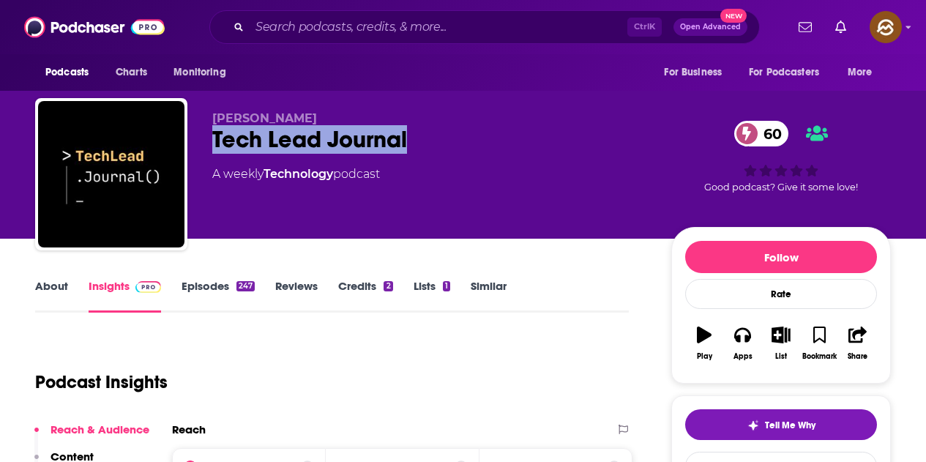
drag, startPoint x: 210, startPoint y: 140, endPoint x: 423, endPoint y: 142, distance: 213.1
click at [423, 142] on div "[PERSON_NAME] Tech Lead Journal 60 A weekly Technology podcast 60 Good podcast?…" at bounding box center [463, 177] width 856 height 158
click at [751, 349] on button "Apps" at bounding box center [743, 343] width 38 height 53
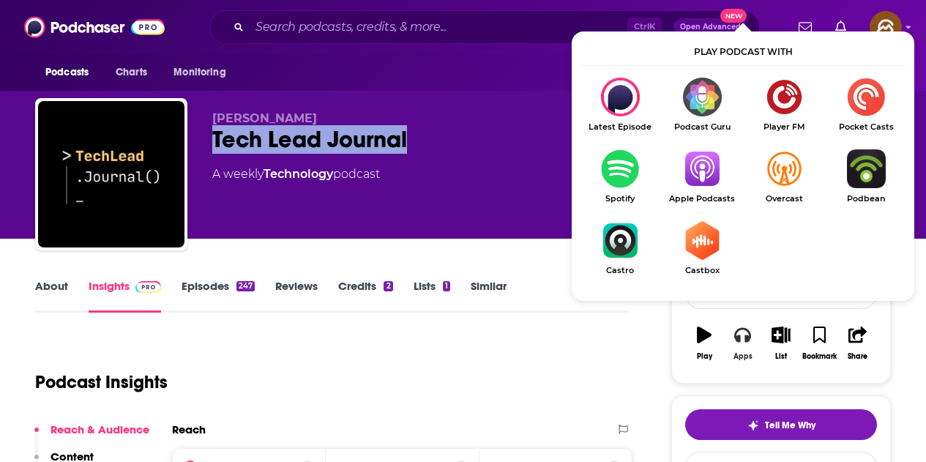
scroll to position [146, 0]
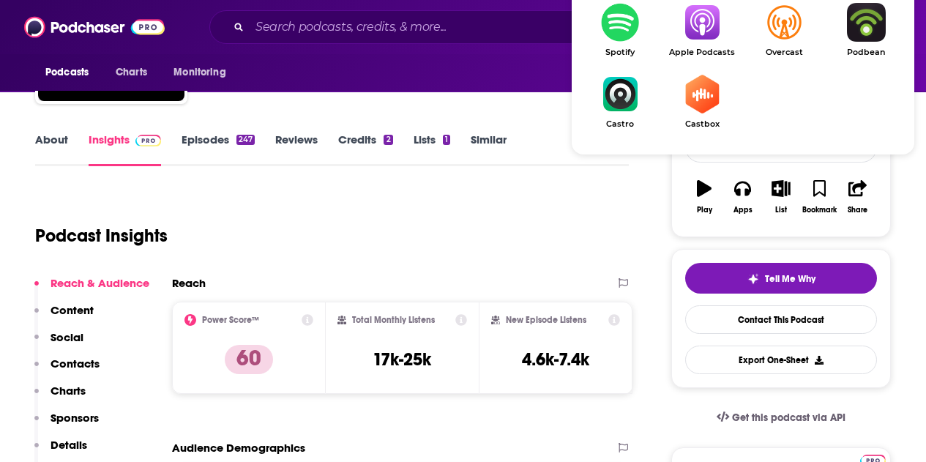
click at [693, 58] on ul "Latest Episode Podcast Guru Player FM Pocket Casts Spotify Apple Podcasts Overc…" at bounding box center [743, 39] width 328 height 216
click at [701, 27] on img "Show Listen On dropdown" at bounding box center [702, 22] width 82 height 39
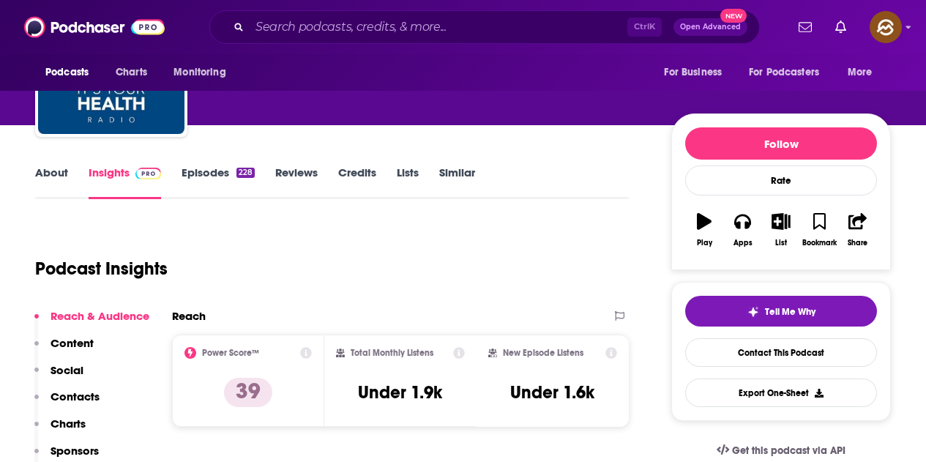
scroll to position [73, 0]
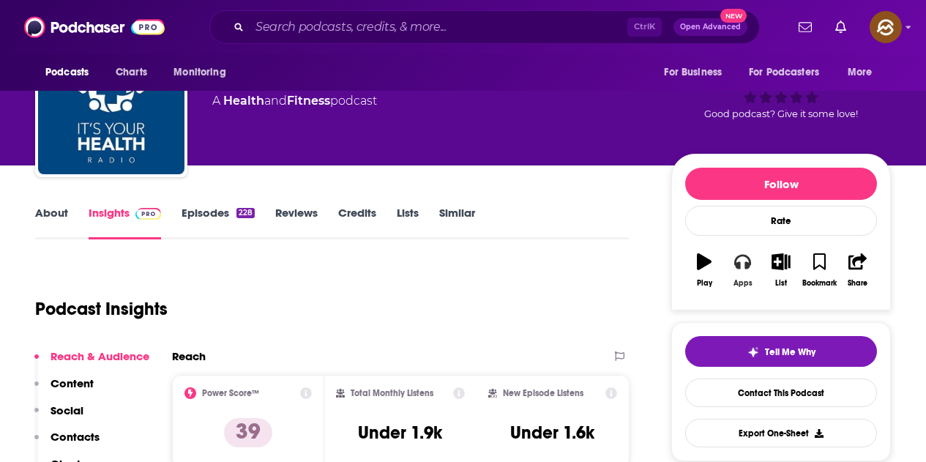
click at [740, 277] on button "Apps" at bounding box center [743, 270] width 38 height 53
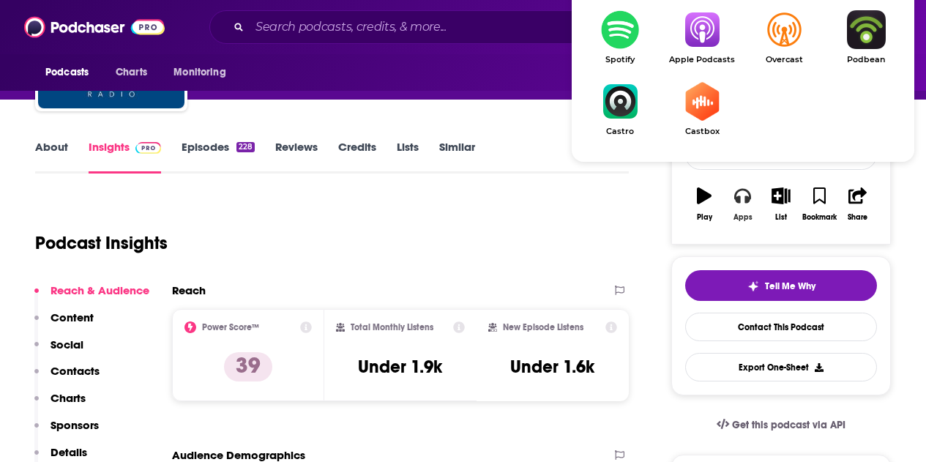
scroll to position [146, 0]
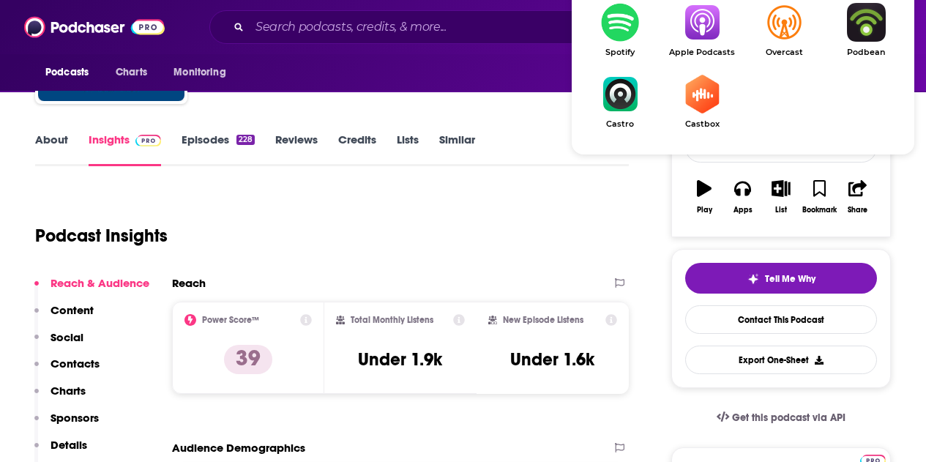
click at [687, 10] on img "Show Listen On dropdown" at bounding box center [702, 22] width 82 height 39
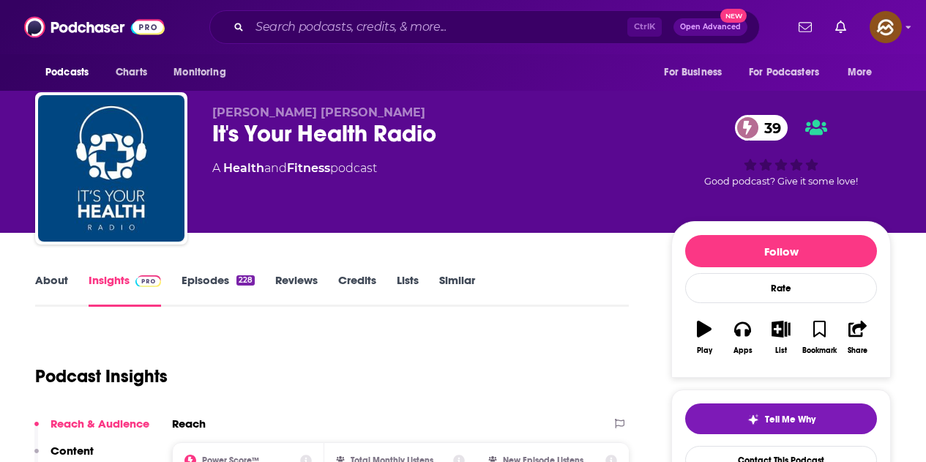
scroll to position [0, 0]
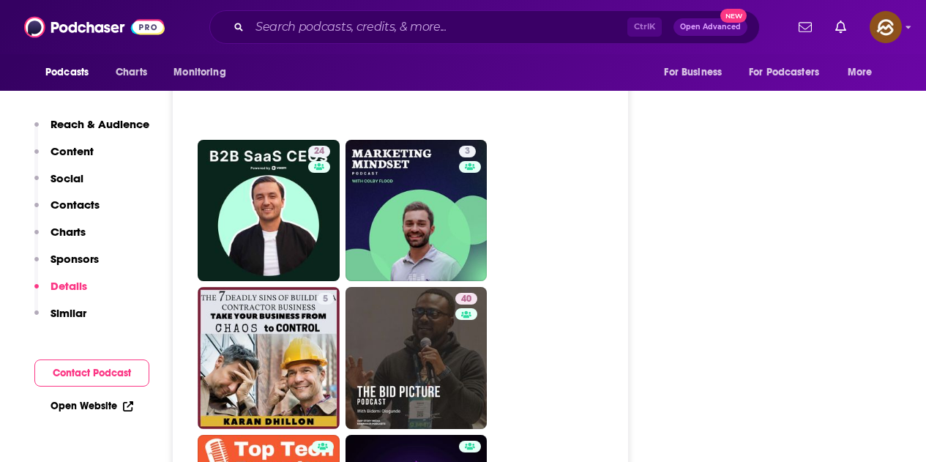
scroll to position [2490, 0]
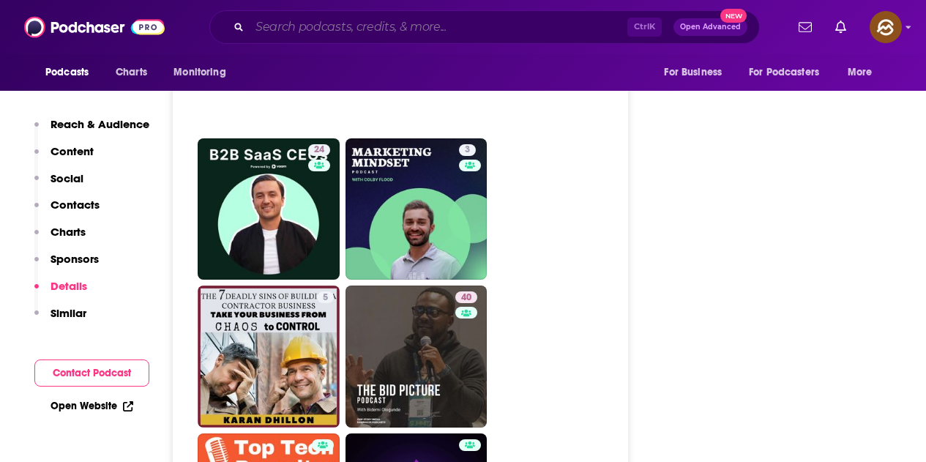
click at [393, 31] on input "Search podcasts, credits, & more..." at bounding box center [439, 26] width 378 height 23
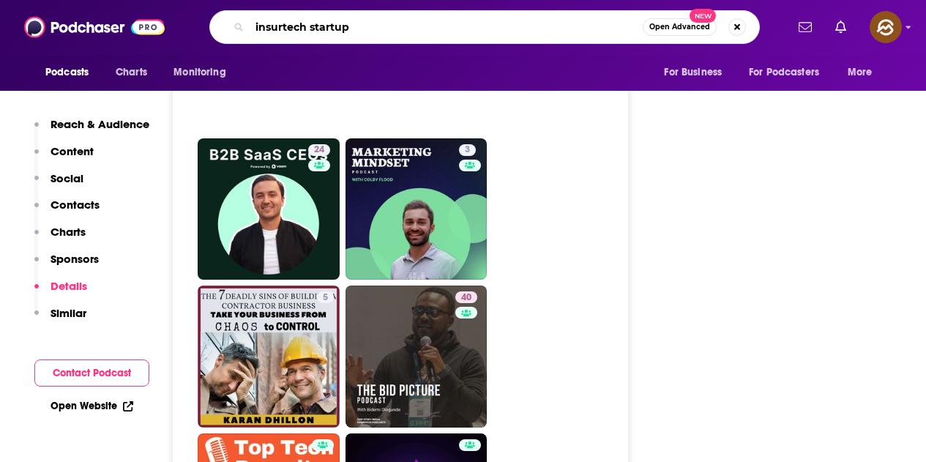
type input "insurtech startups"
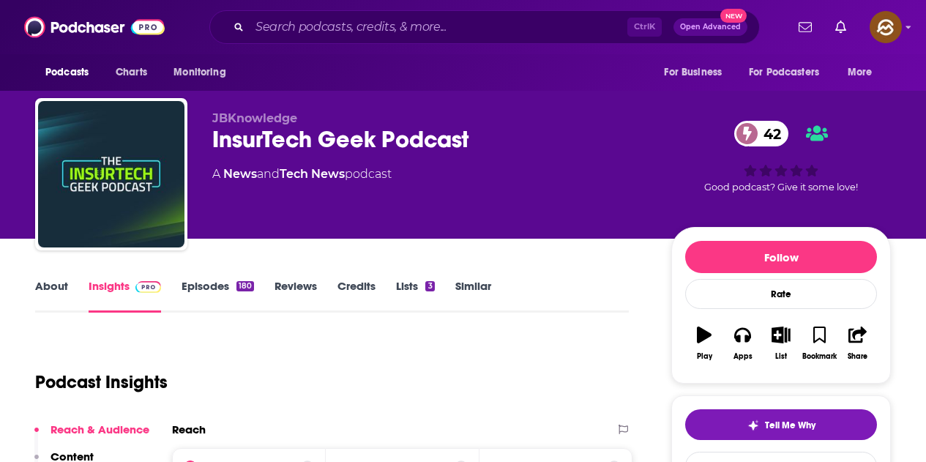
drag, startPoint x: 447, startPoint y: 155, endPoint x: 472, endPoint y: 151, distance: 25.2
click at [472, 151] on div "JBKnowledge InsurTech Geek Podcast 42 A News and Tech News podcast 42 Good podc…" at bounding box center [463, 177] width 856 height 158
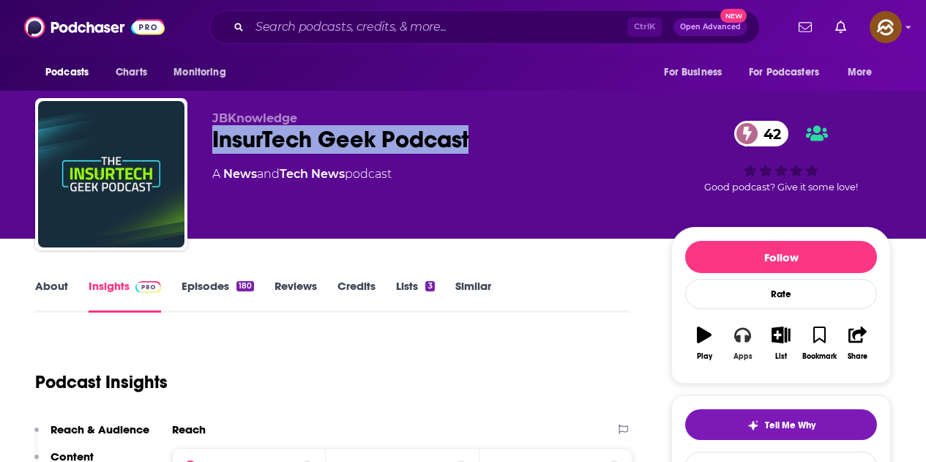
click at [757, 340] on button "Apps" at bounding box center [743, 343] width 38 height 53
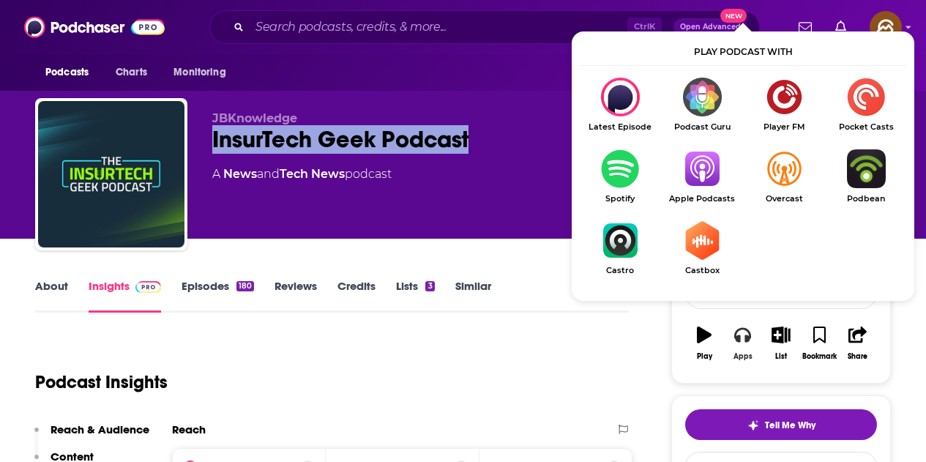
scroll to position [73, 0]
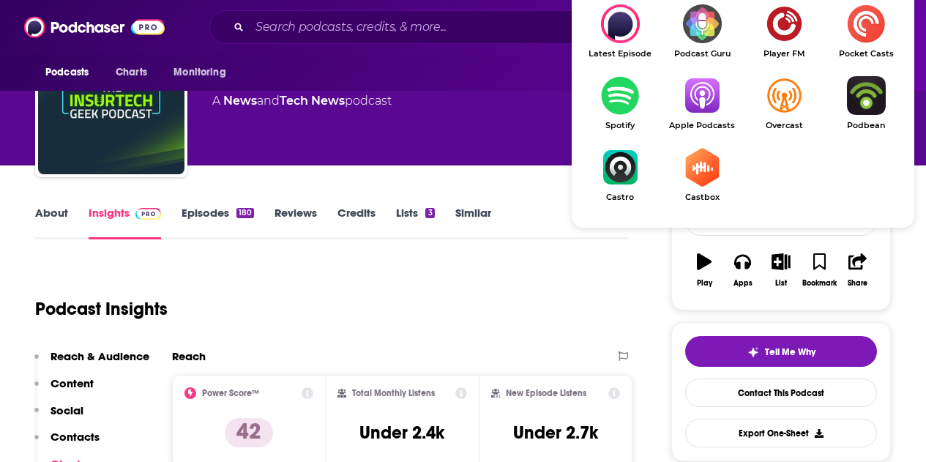
click at [713, 106] on img "Show Listen On dropdown" at bounding box center [702, 95] width 82 height 39
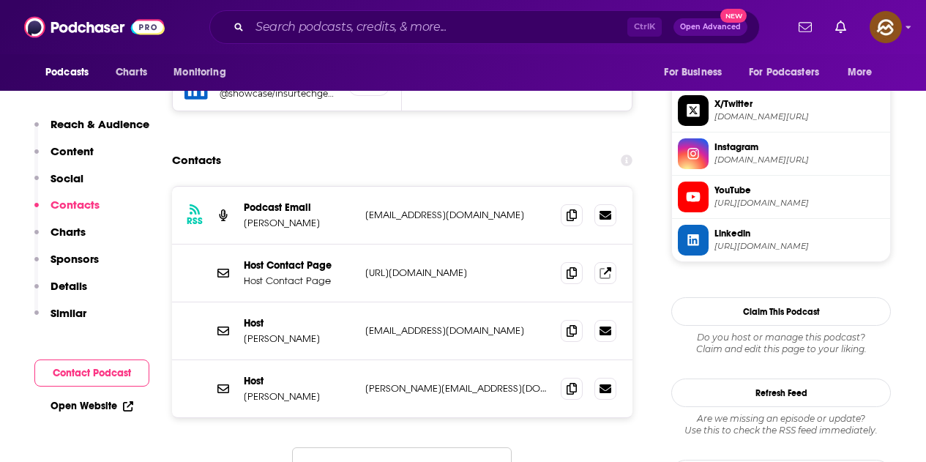
scroll to position [1172, 0]
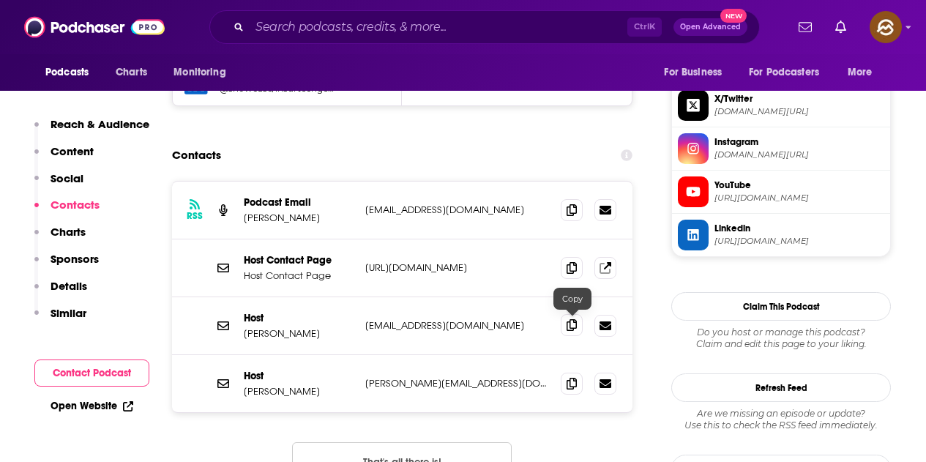
click at [565, 321] on span at bounding box center [572, 325] width 22 height 22
click at [569, 383] on icon at bounding box center [572, 383] width 10 height 12
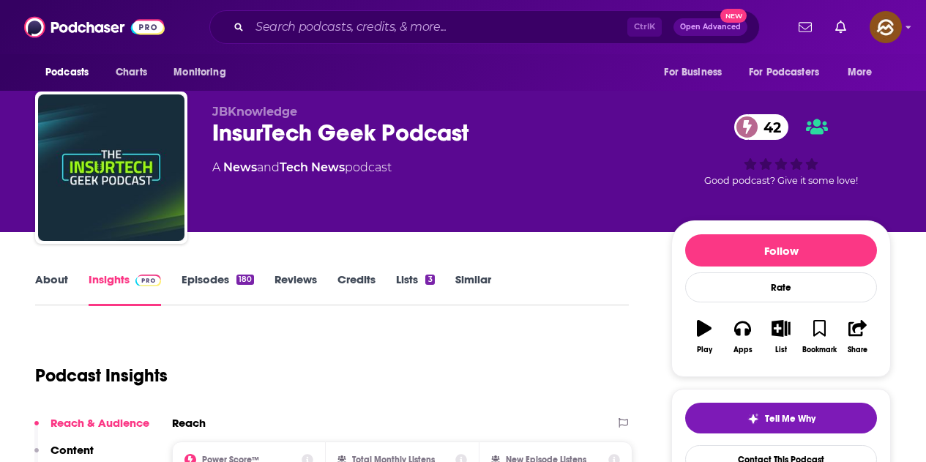
scroll to position [0, 0]
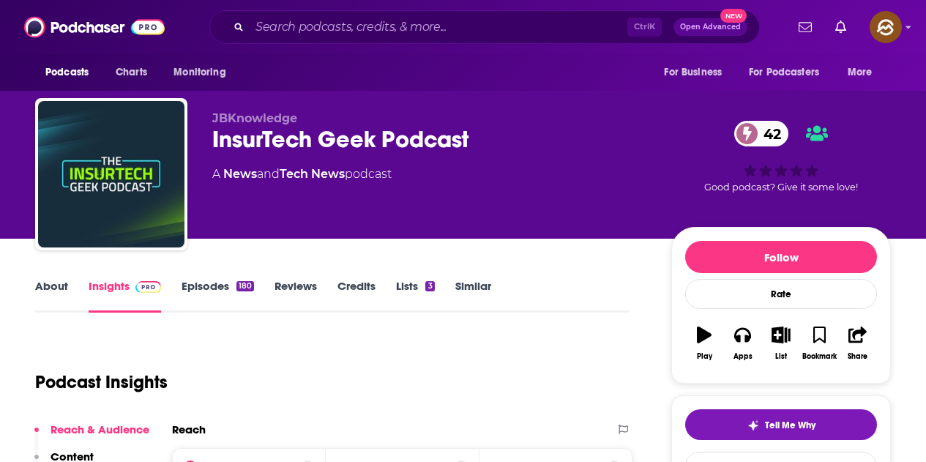
click at [228, 280] on link "Episodes 180" at bounding box center [218, 296] width 73 height 34
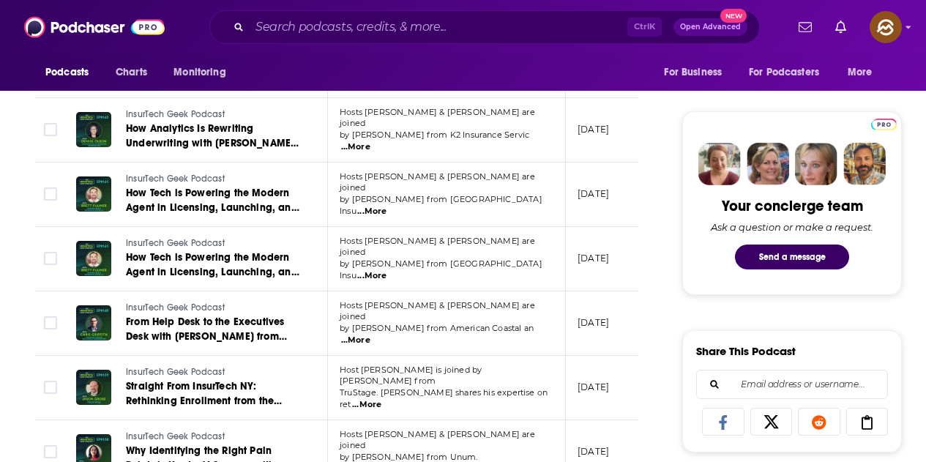
scroll to position [732, 0]
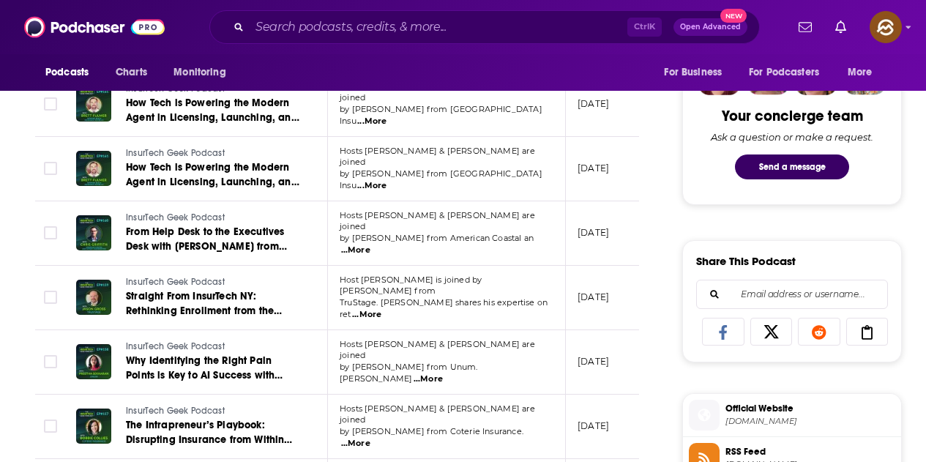
click at [382, 309] on span "...More" at bounding box center [366, 315] width 29 height 12
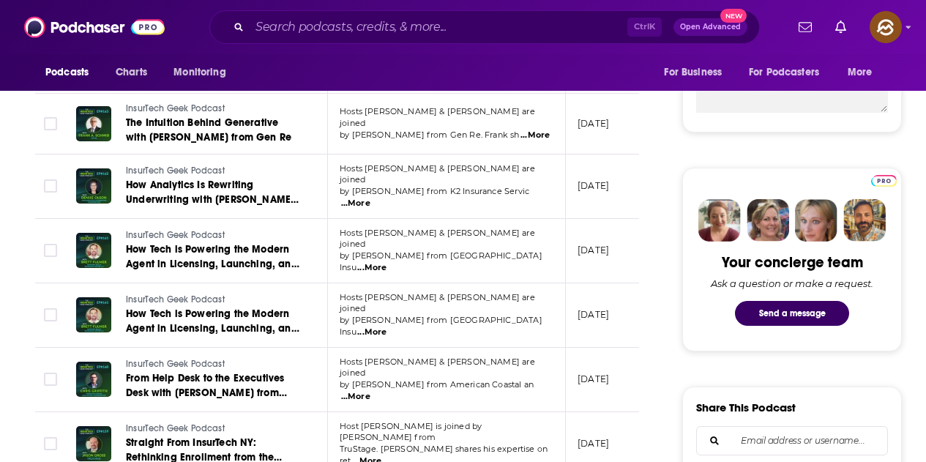
scroll to position [659, 0]
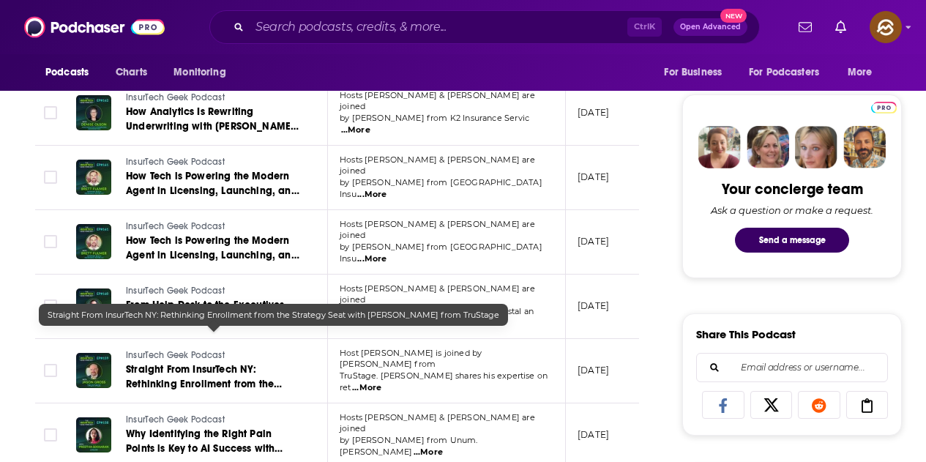
click at [237, 363] on span "Straight From InsurTech NY: Rethinking Enrollment from the Strategy Seat with J…" at bounding box center [210, 391] width 169 height 56
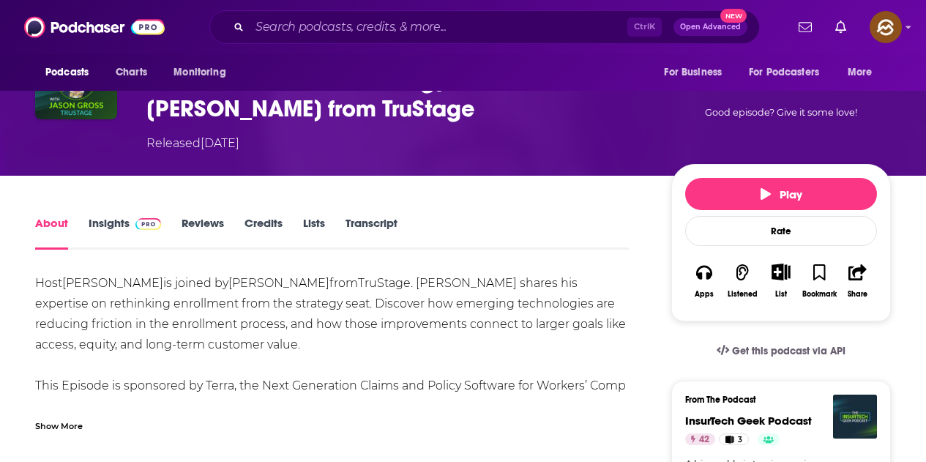
scroll to position [146, 0]
